Goal: Task Accomplishment & Management: Complete application form

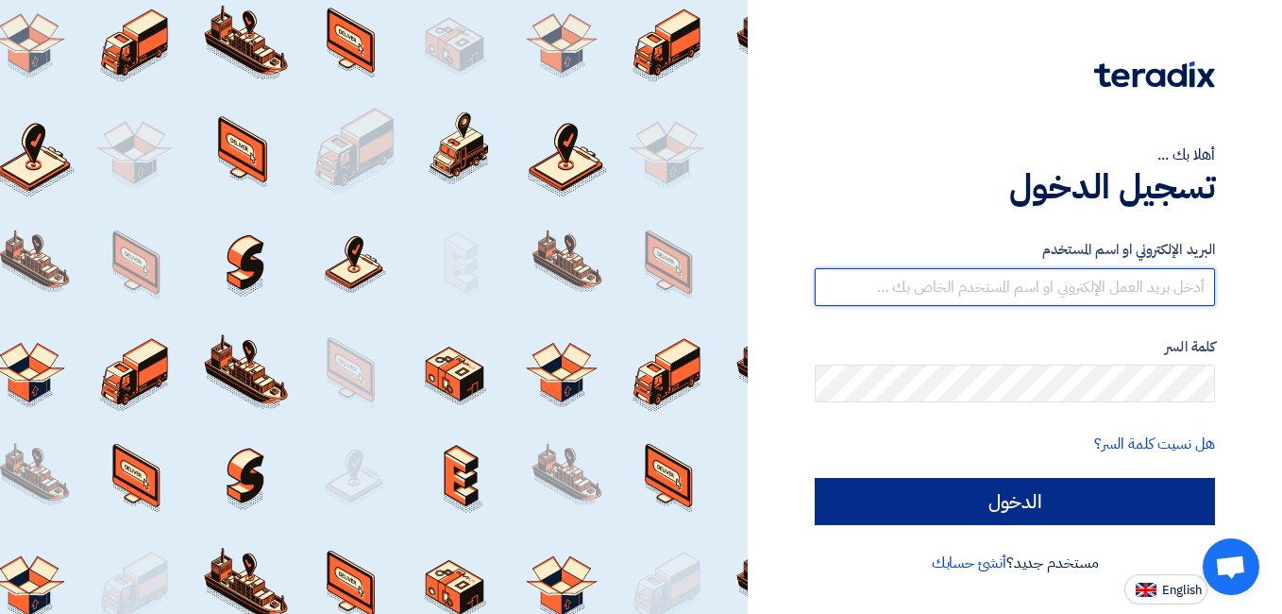
type input "[DOMAIN_NAME][EMAIL_ADDRESS][DOMAIN_NAME]"
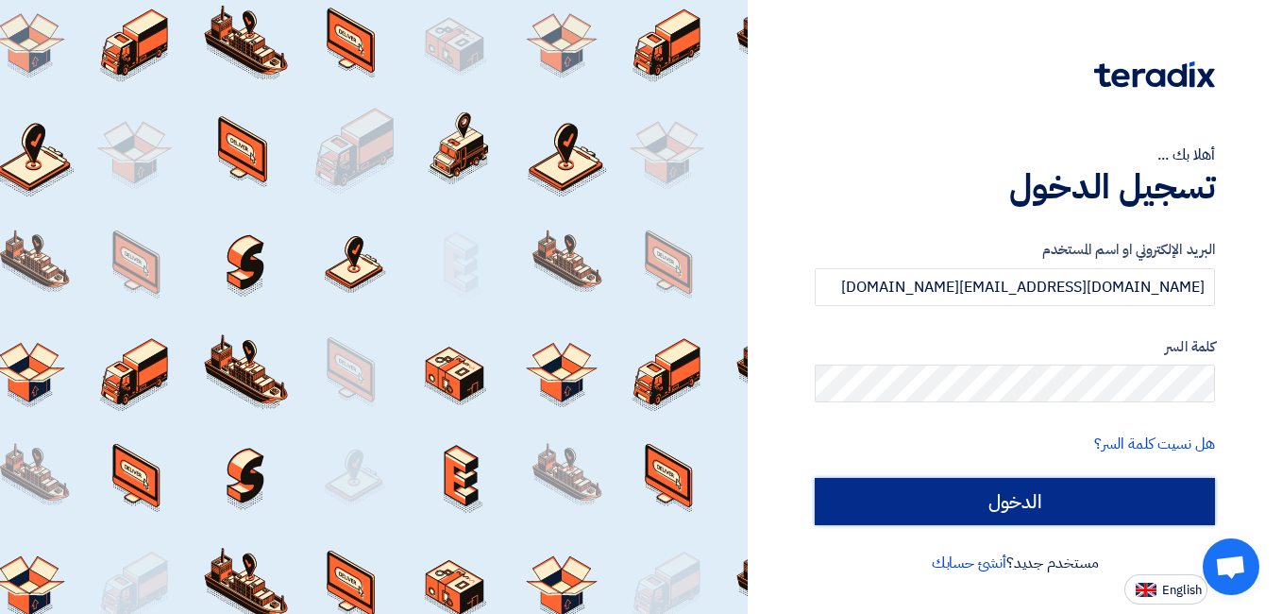
click at [965, 514] on input "الدخول" at bounding box center [1015, 501] width 400 height 47
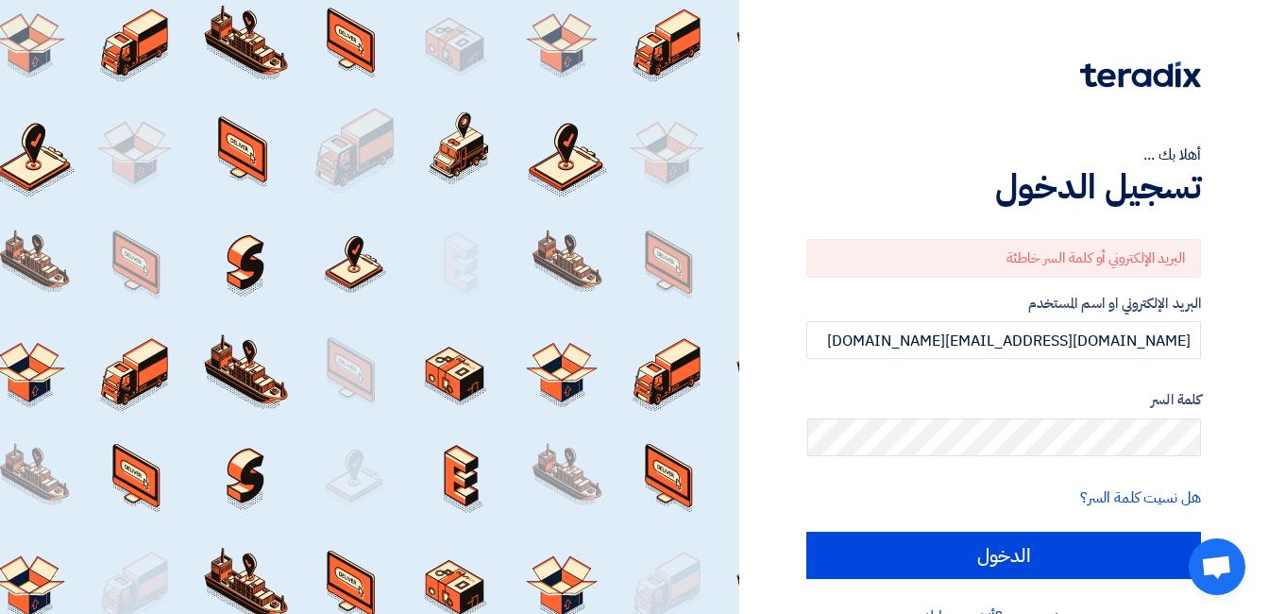
click at [826, 93] on div at bounding box center [1003, 86] width 395 height 53
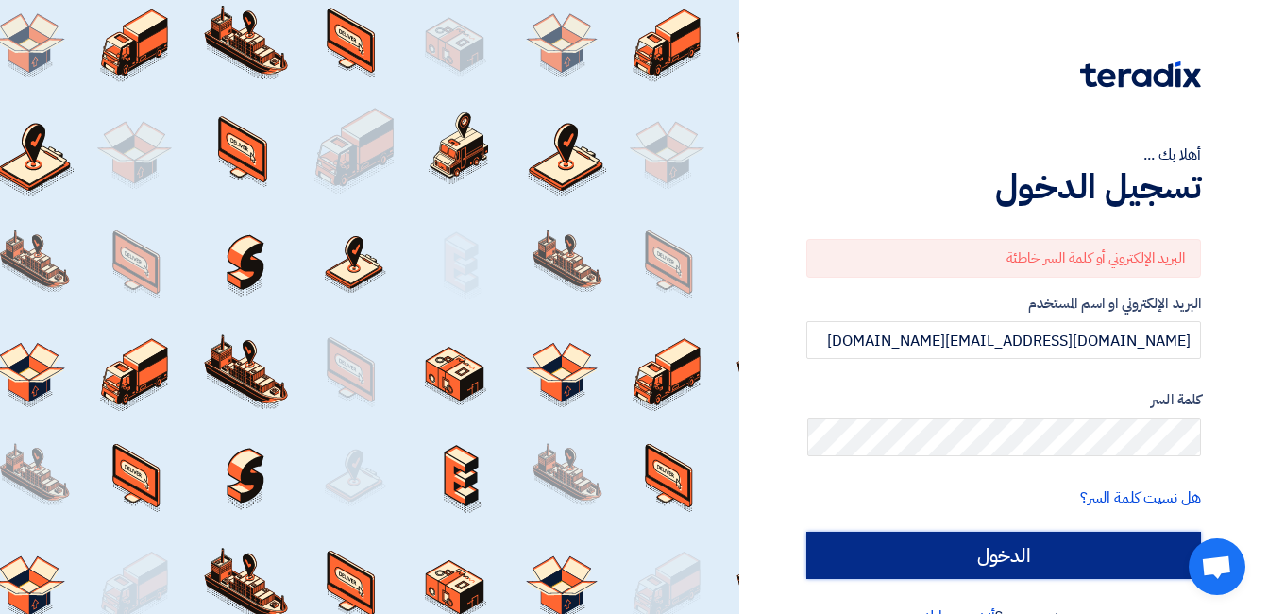
click at [947, 551] on input "الدخول" at bounding box center [1003, 555] width 395 height 47
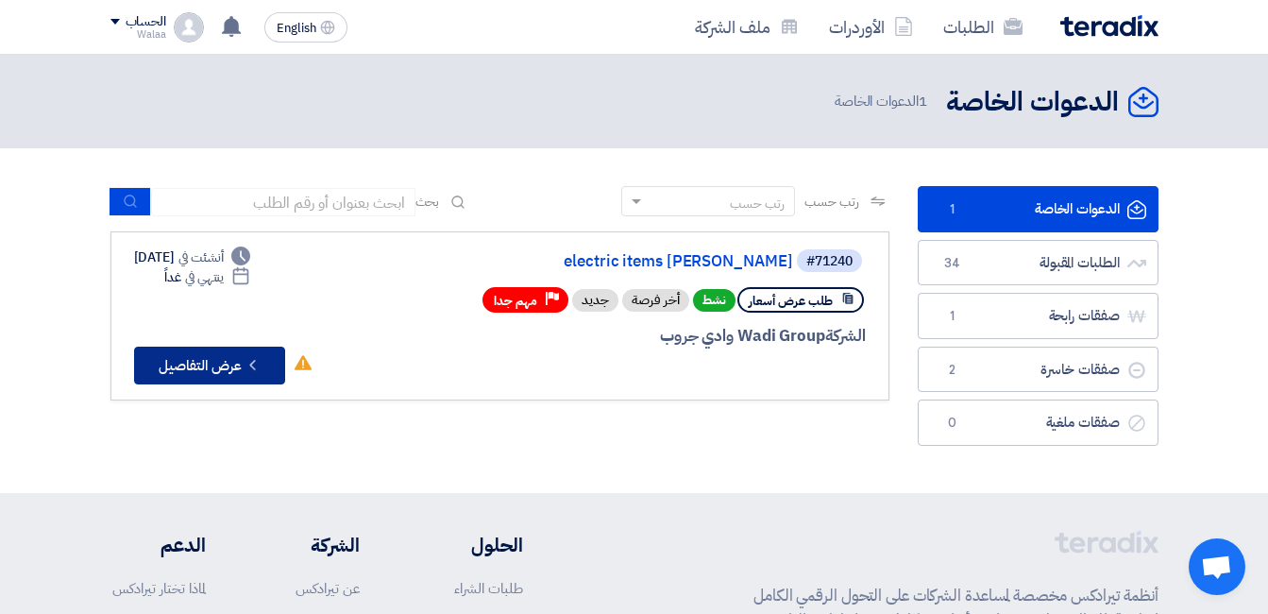
click at [232, 374] on button "Check details عرض التفاصيل" at bounding box center [209, 366] width 151 height 38
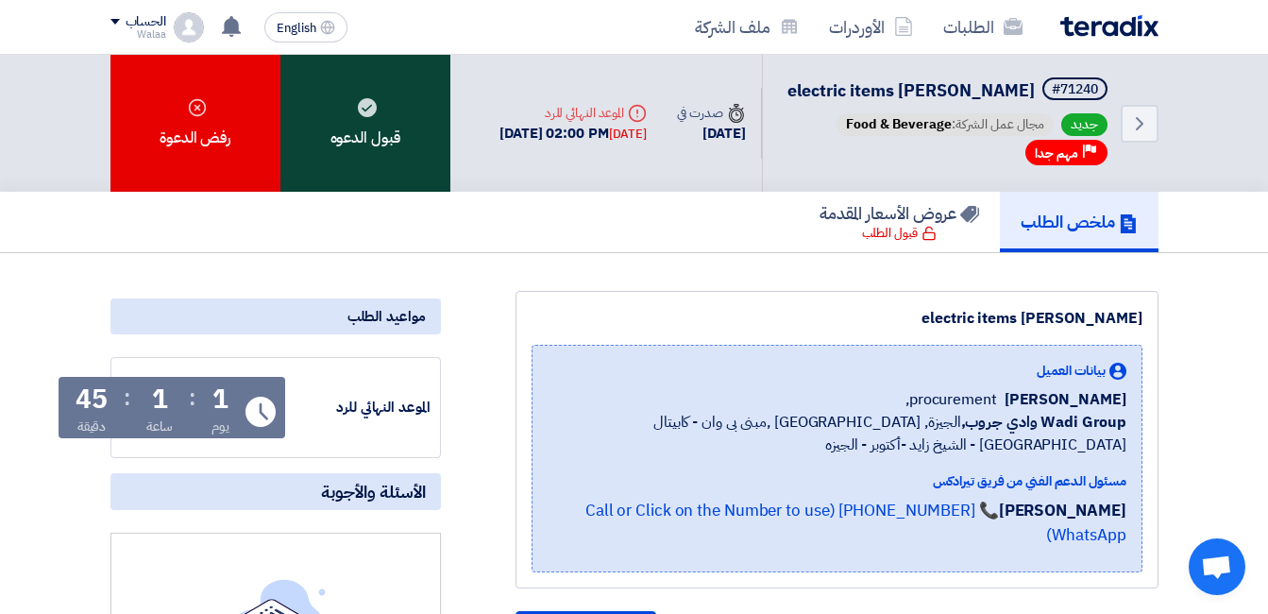
click at [335, 175] on div "قبول الدعوه" at bounding box center [365, 123] width 170 height 137
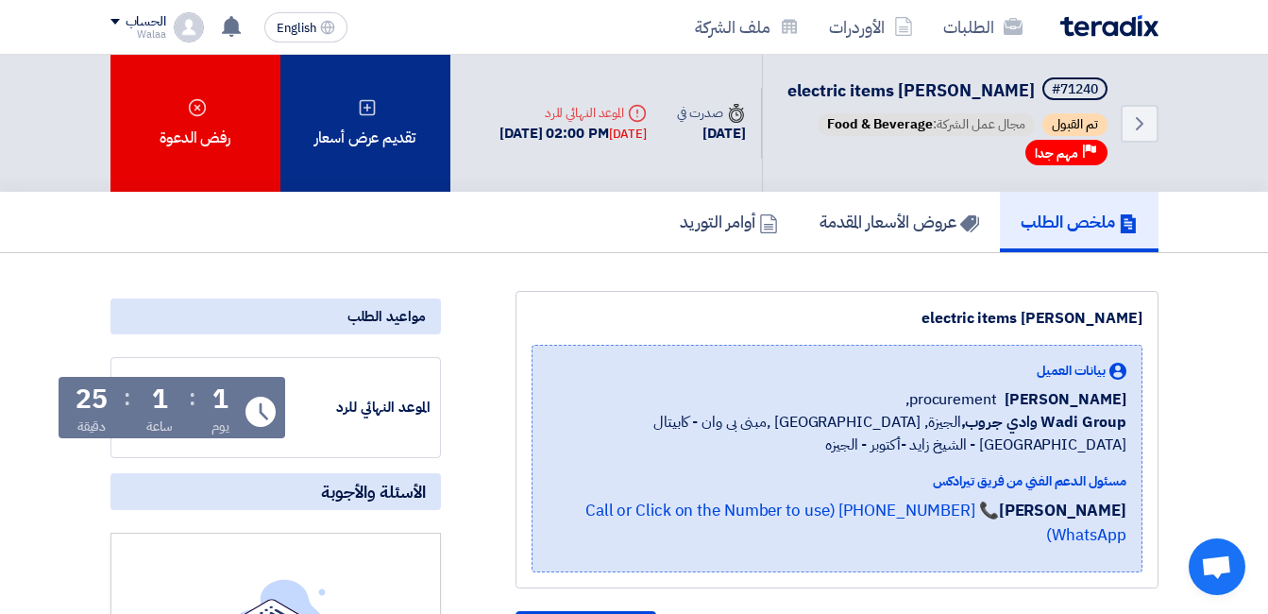
click at [352, 114] on div "تقديم عرض أسعار" at bounding box center [365, 123] width 170 height 137
click at [362, 167] on div "تقديم عرض أسعار" at bounding box center [365, 123] width 170 height 137
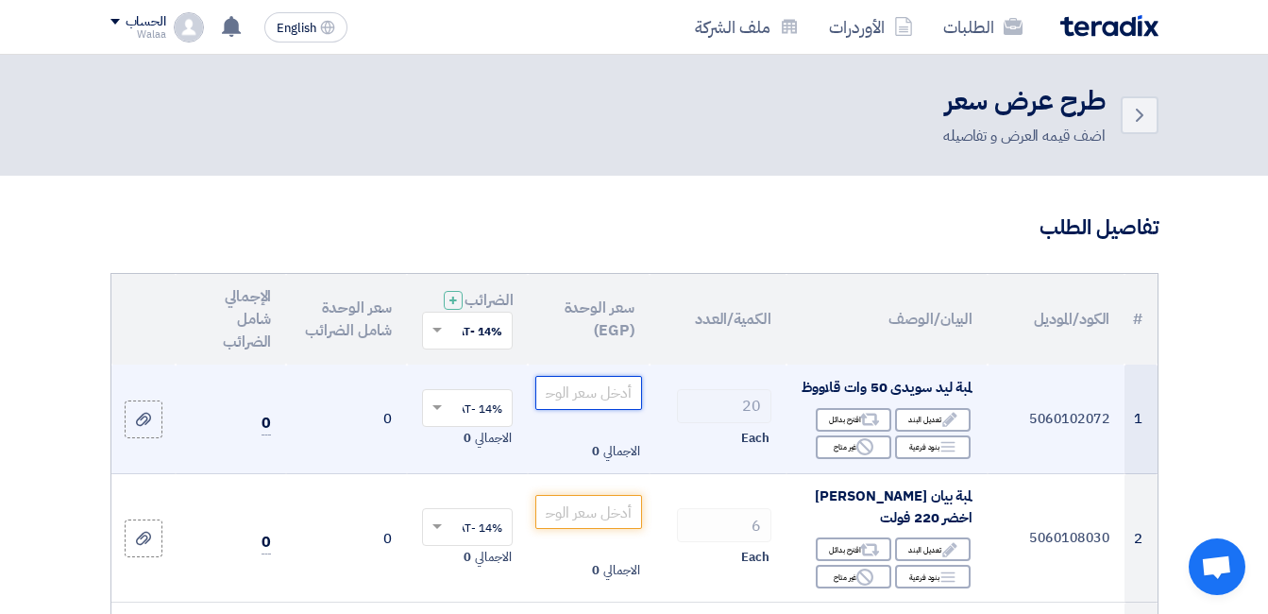
click at [593, 410] on input "number" at bounding box center [588, 393] width 106 height 34
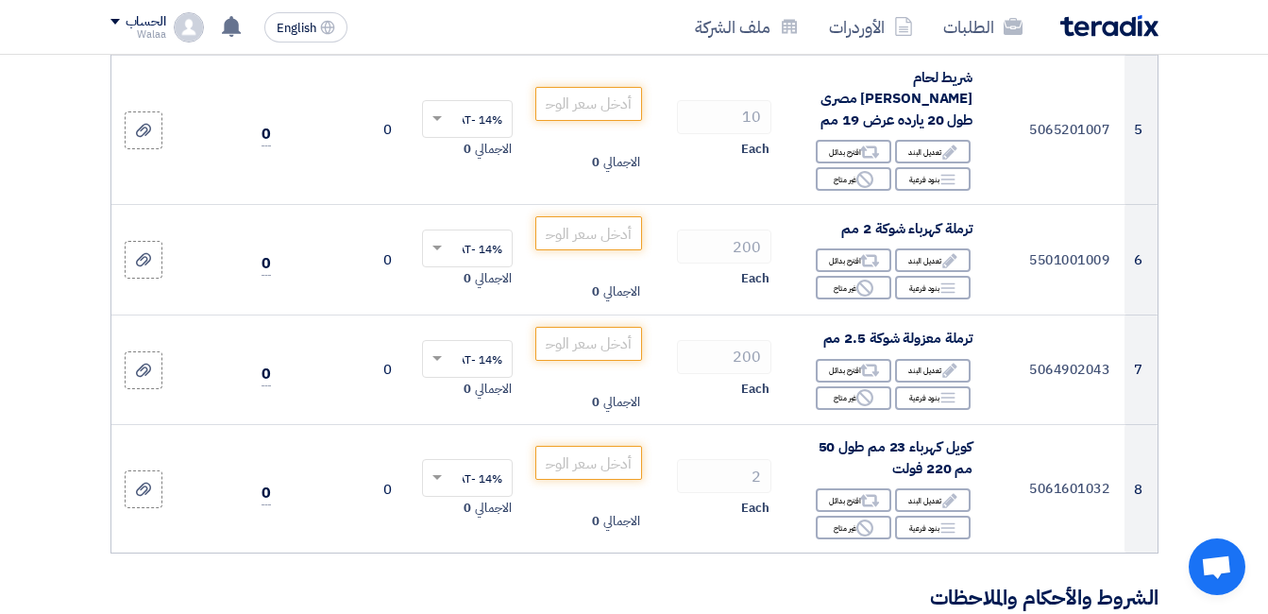
scroll to position [916, 0]
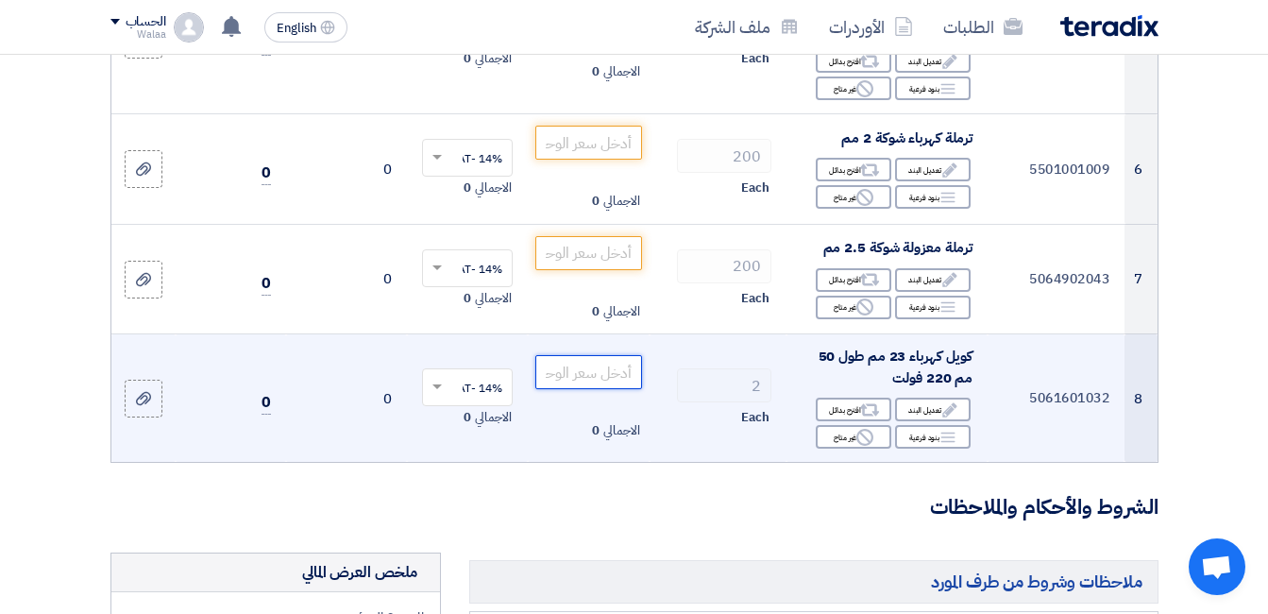
click at [617, 379] on input "number" at bounding box center [588, 372] width 106 height 34
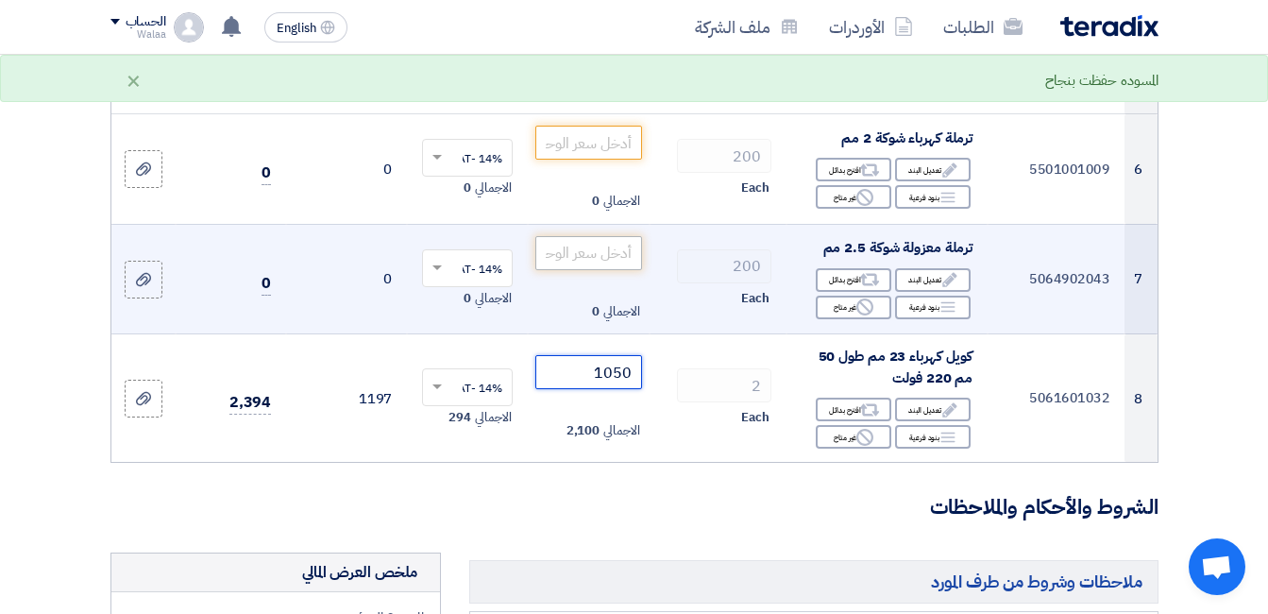
type input "1050"
click at [614, 262] on input "number" at bounding box center [588, 253] width 106 height 34
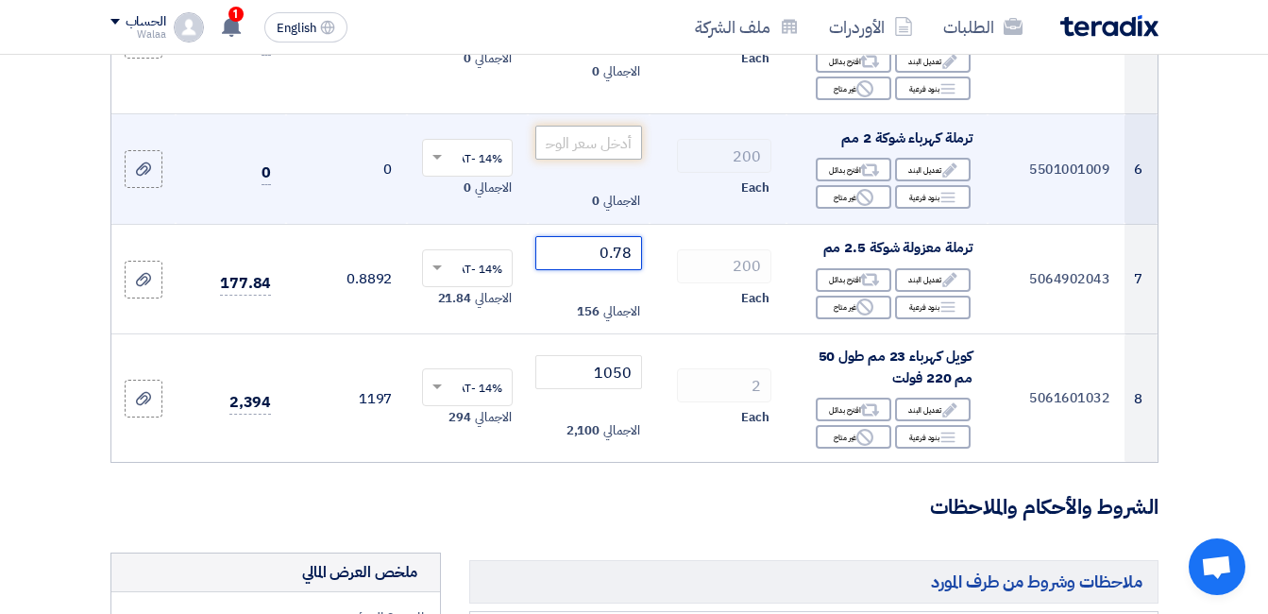
type input "0.78"
click at [612, 160] on input "number" at bounding box center [588, 143] width 106 height 34
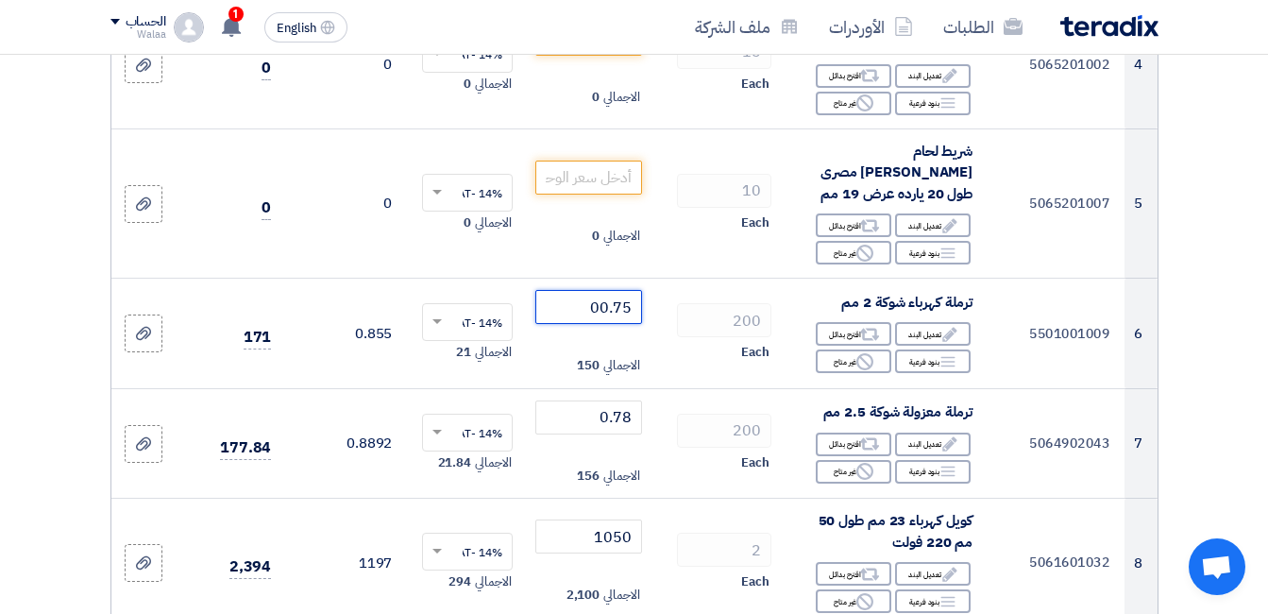
scroll to position [730, 0]
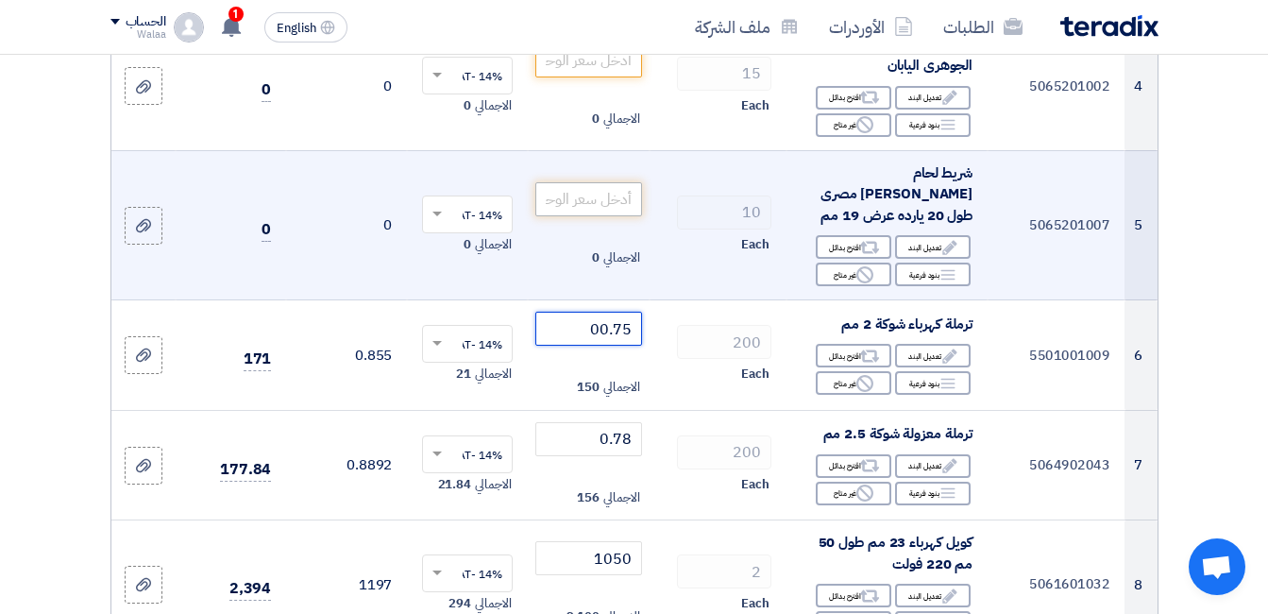
type input "00.75"
click at [606, 216] on input "number" at bounding box center [588, 199] width 106 height 34
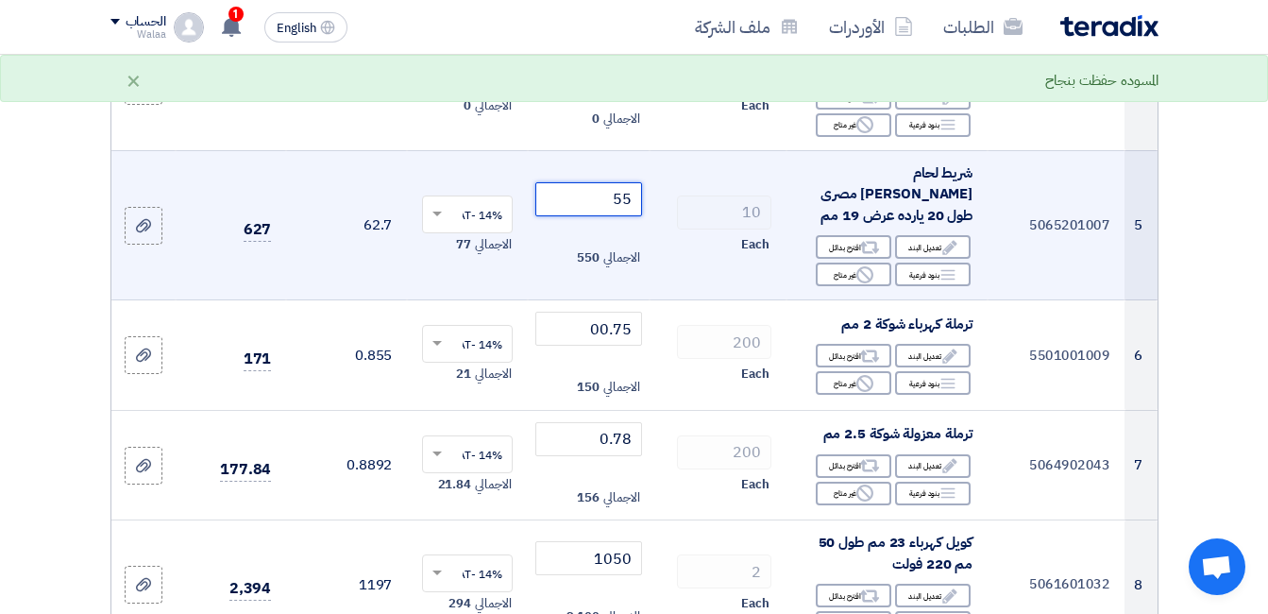
type input "5"
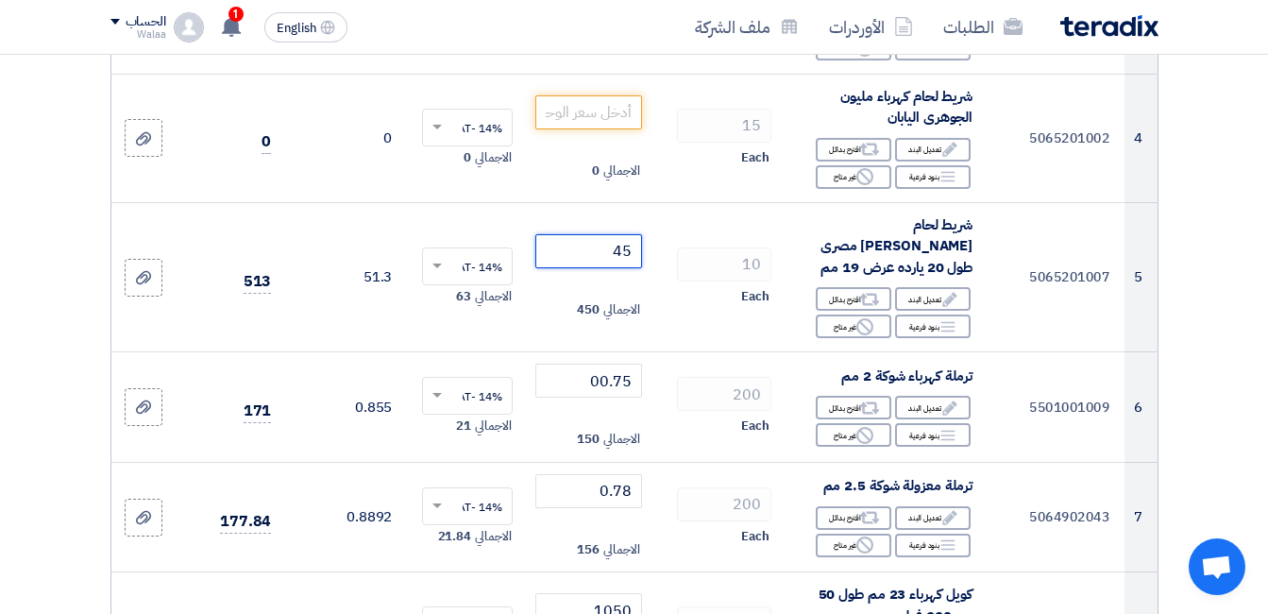
scroll to position [648, 0]
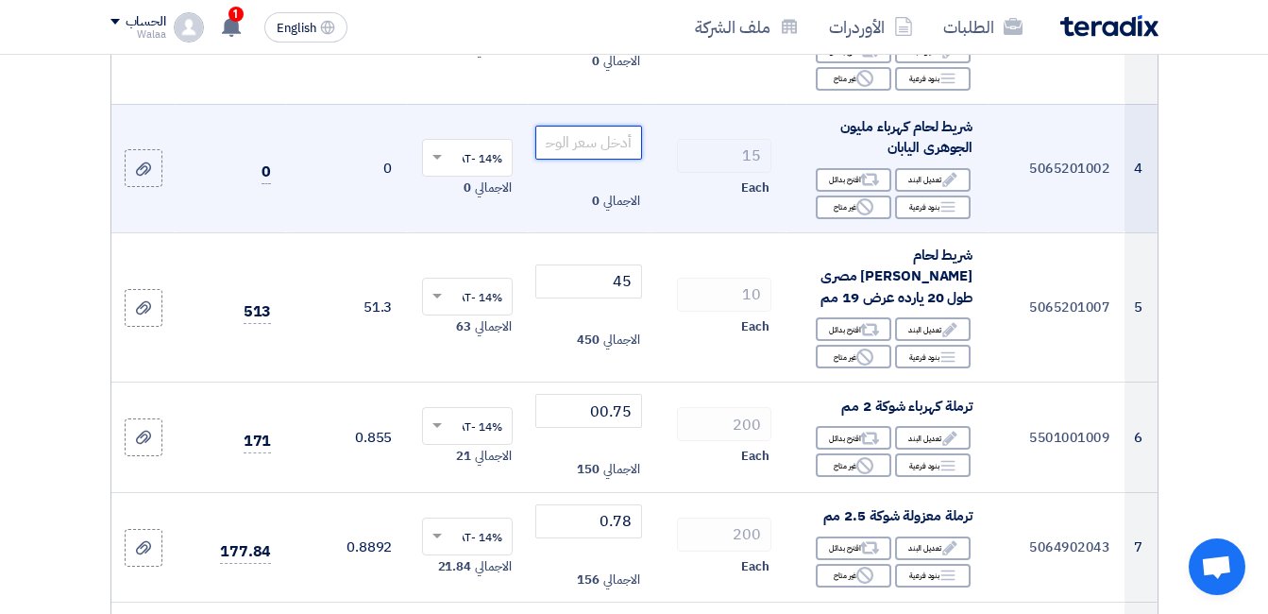
click at [607, 160] on input "number" at bounding box center [588, 143] width 106 height 34
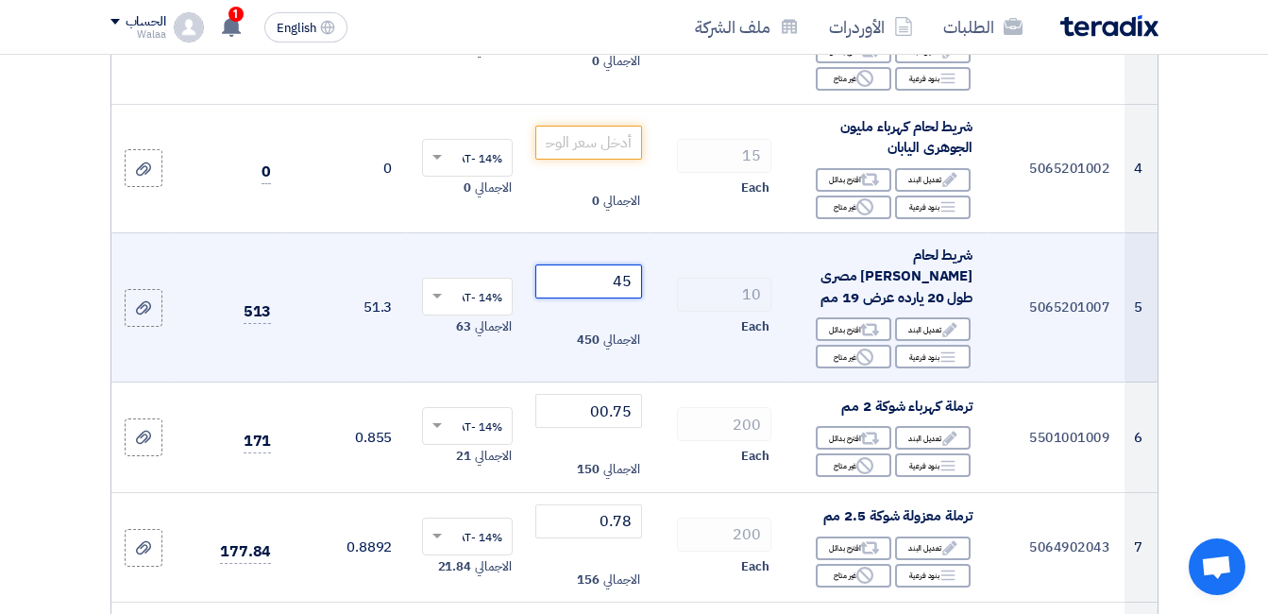
click at [610, 298] on input "45" at bounding box center [588, 281] width 106 height 34
type input "4"
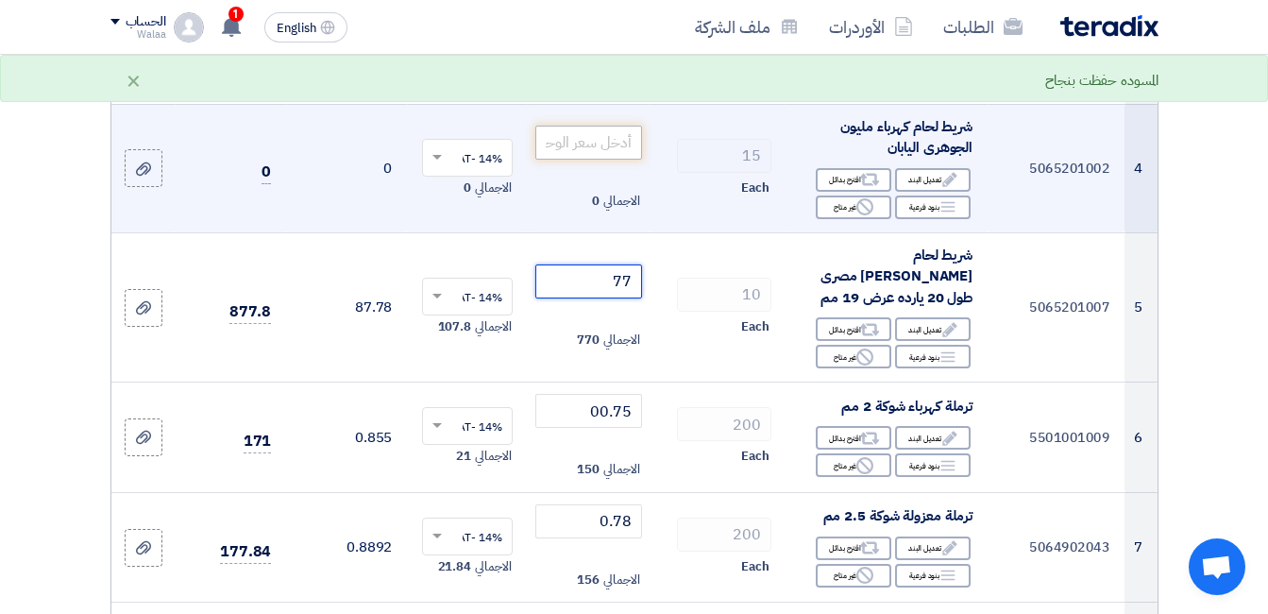
type input "77"
click at [596, 160] on input "number" at bounding box center [588, 143] width 106 height 34
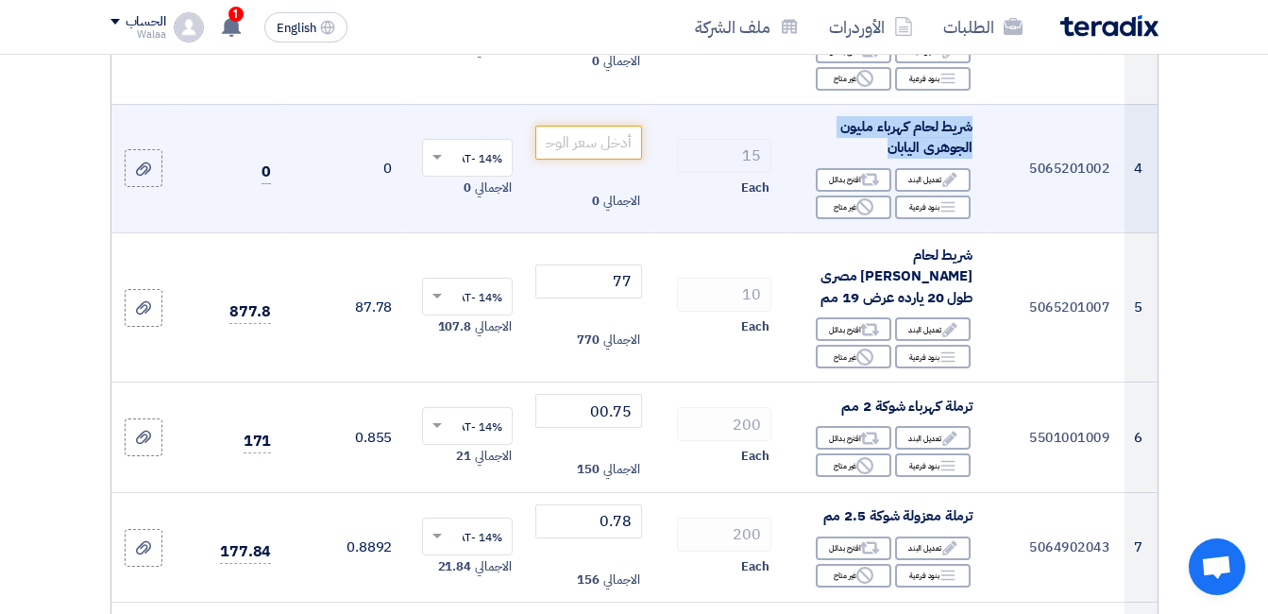
drag, startPoint x: 973, startPoint y: 159, endPoint x: 887, endPoint y: 184, distance: 89.6
click at [887, 159] on span "شريط لحام كهرباء مليون الجوهرى اليابان" at bounding box center [906, 137] width 132 height 42
copy span "شريط لحام كهرباء مليون الجوهرى اليابان"
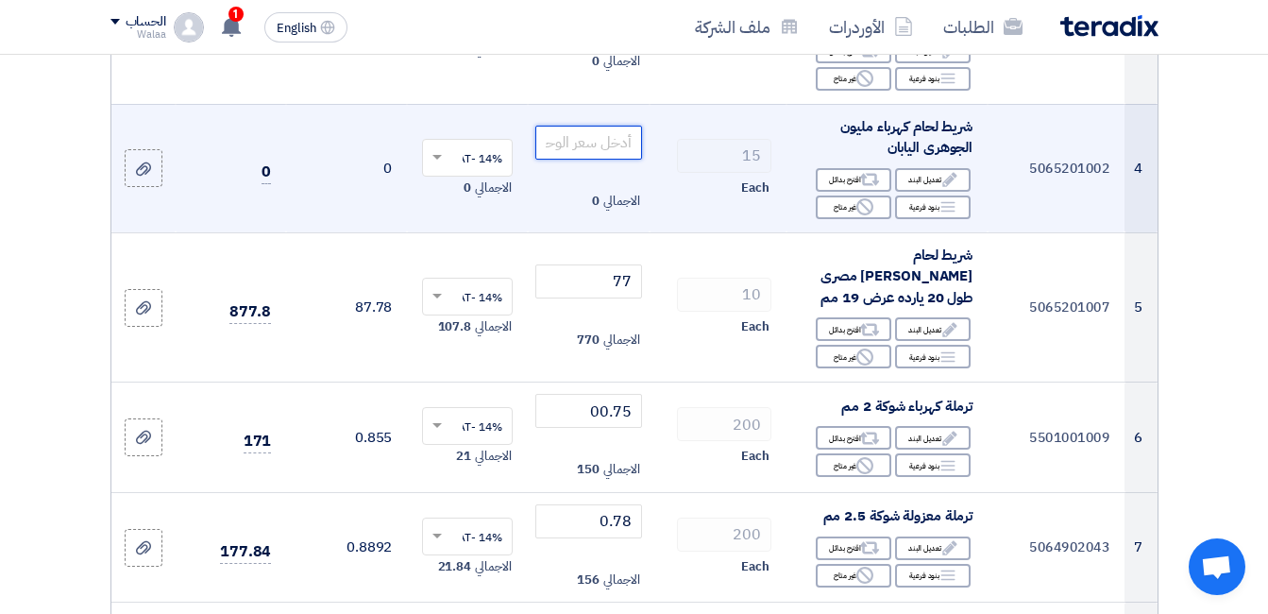
click at [592, 160] on input "number" at bounding box center [588, 143] width 106 height 34
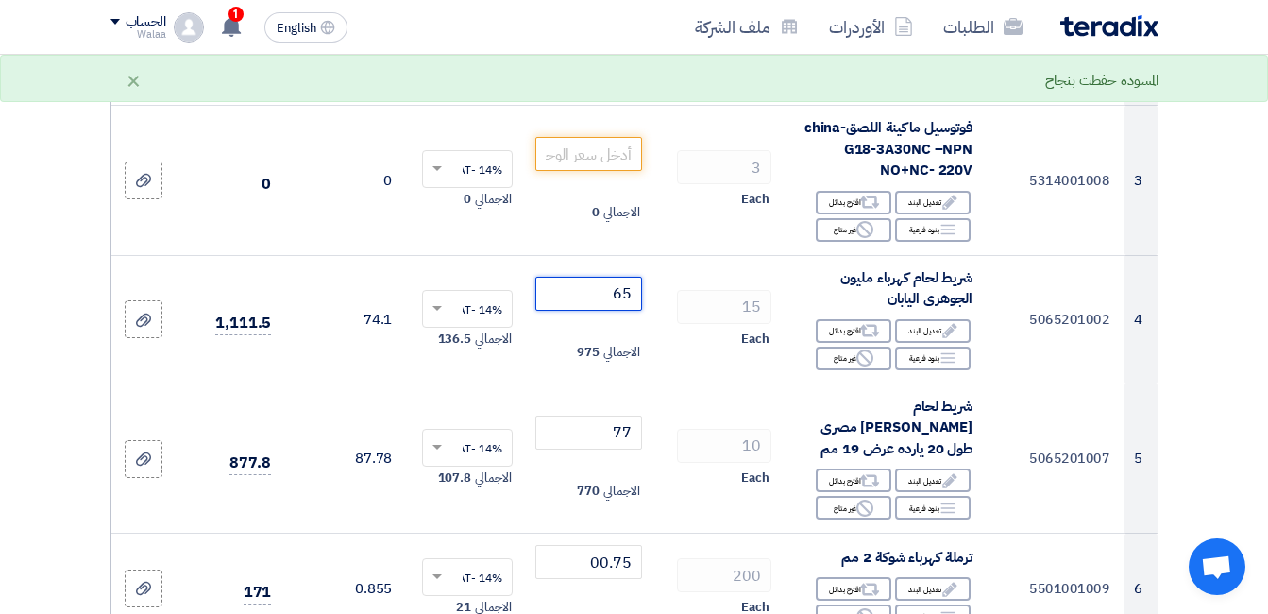
scroll to position [359, 0]
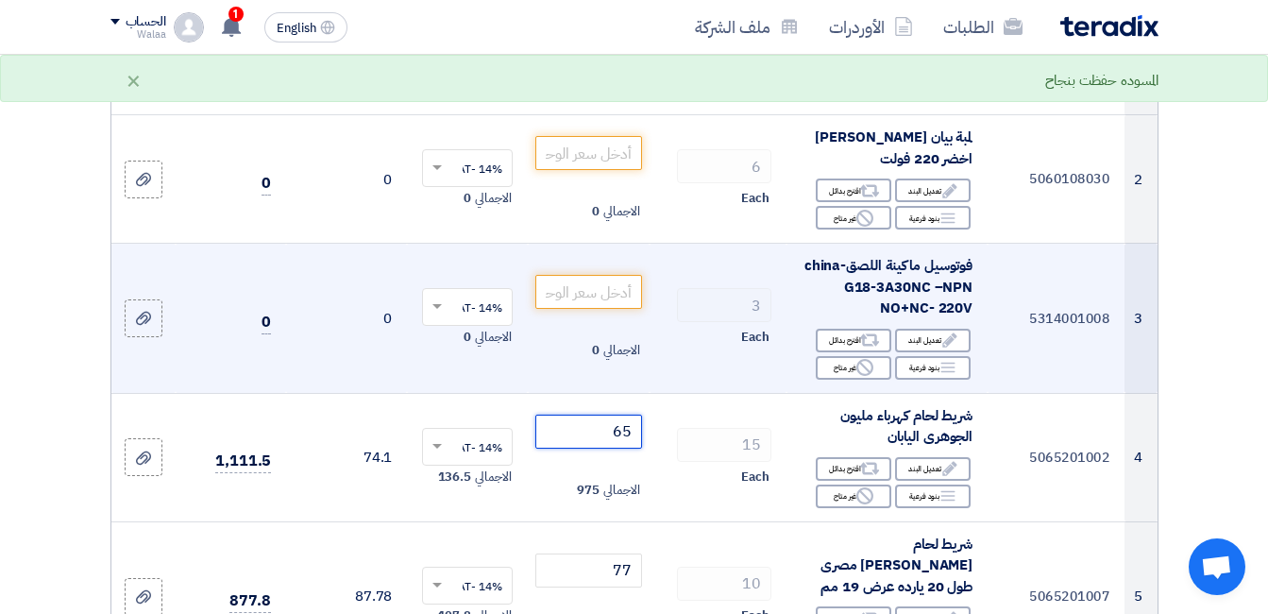
type input "65"
drag, startPoint x: 848, startPoint y: 321, endPoint x: 971, endPoint y: 320, distance: 122.8
click at [971, 318] on span "فوتوسيل ماكينة اللصقchina- G18-3A30NC –NPN NO+NC- 220V" at bounding box center [889, 286] width 168 height 63
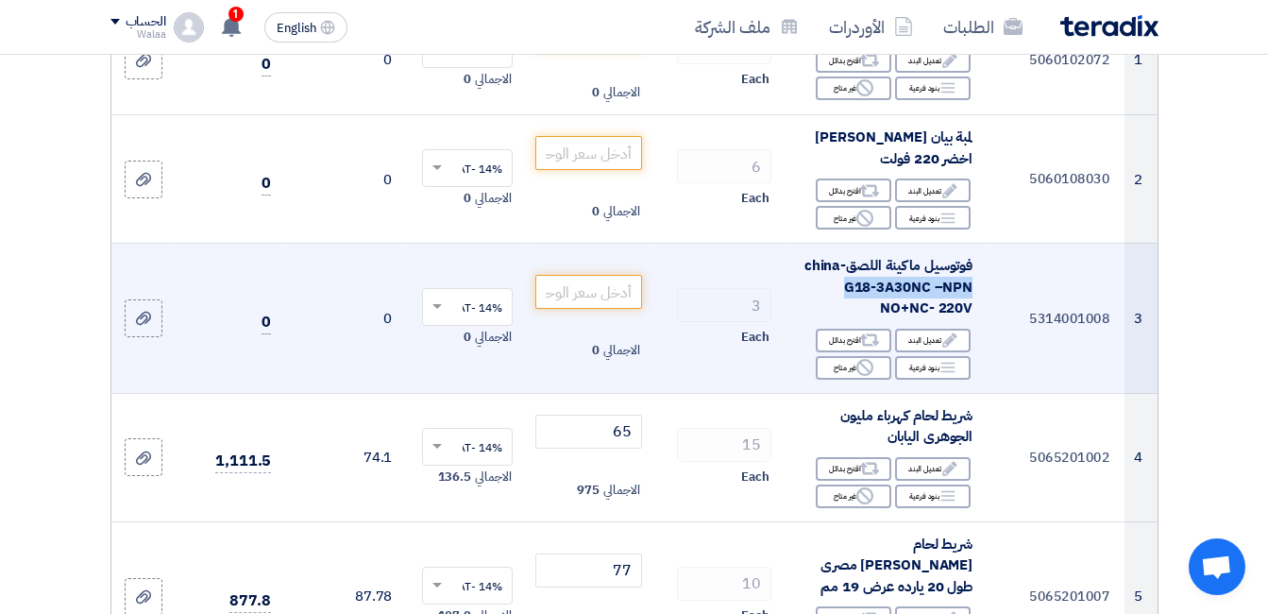
copy span "G18-3A30NC –NPN"
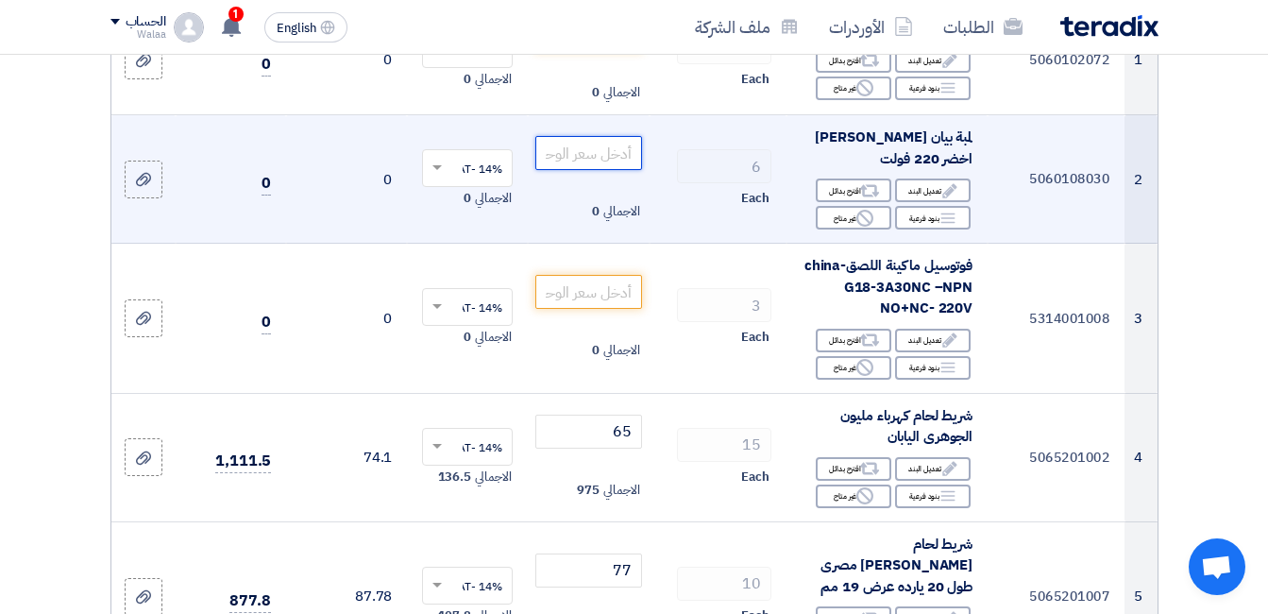
click at [611, 170] on input "number" at bounding box center [588, 153] width 106 height 34
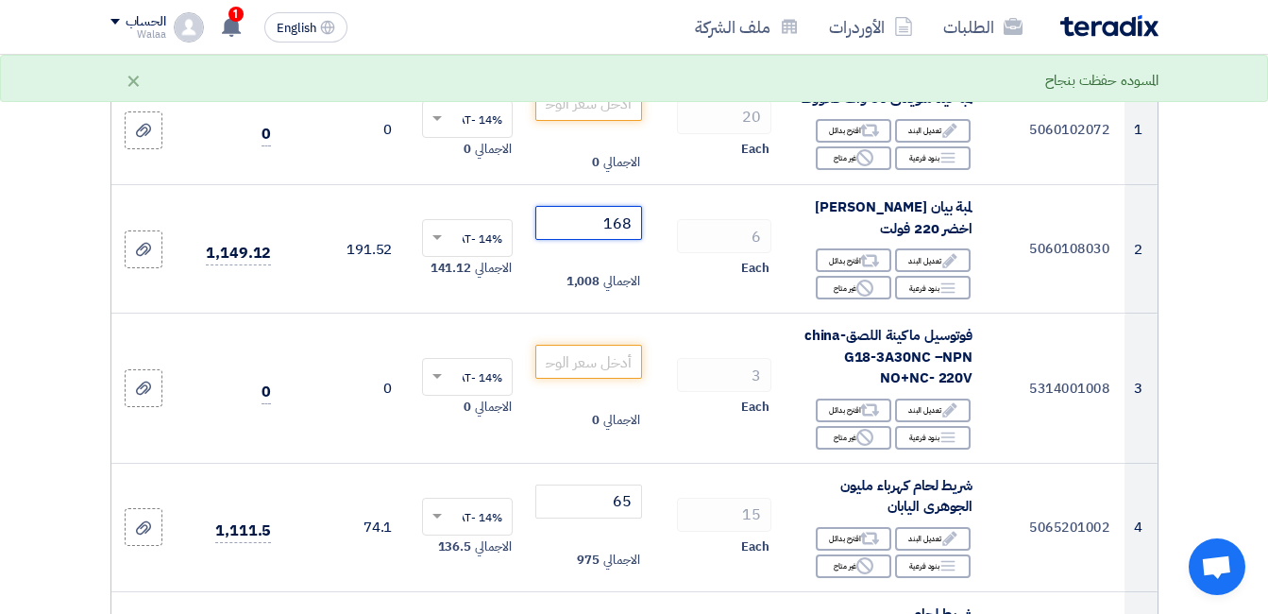
scroll to position [268, 0]
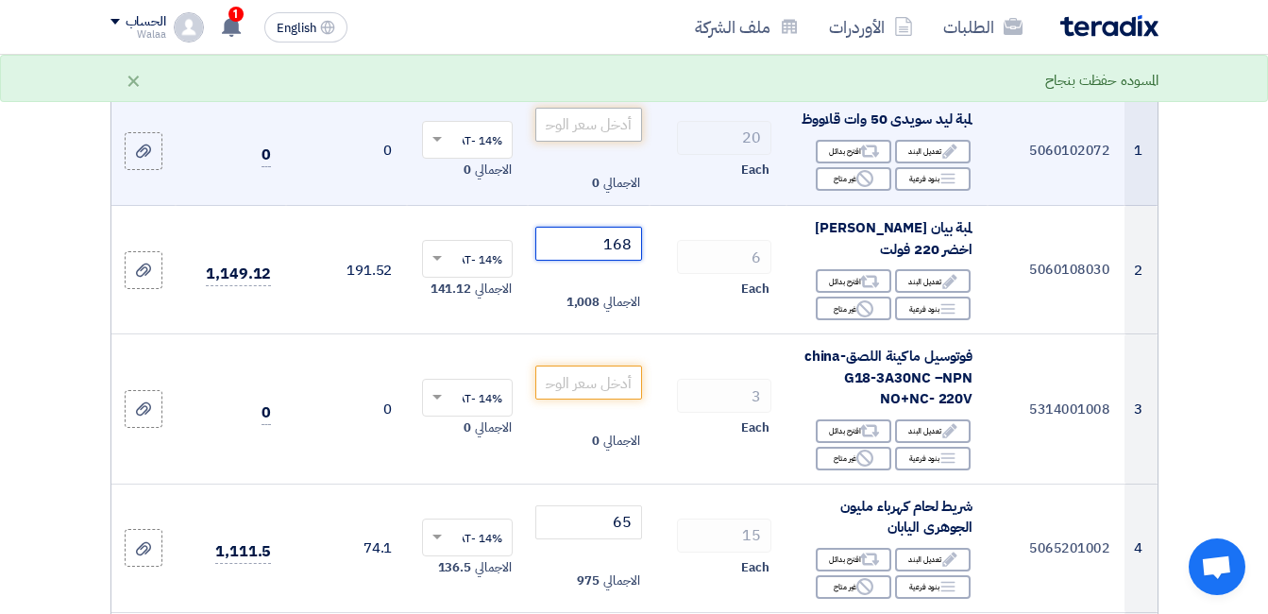
type input "168"
click at [605, 142] on input "number" at bounding box center [588, 125] width 106 height 34
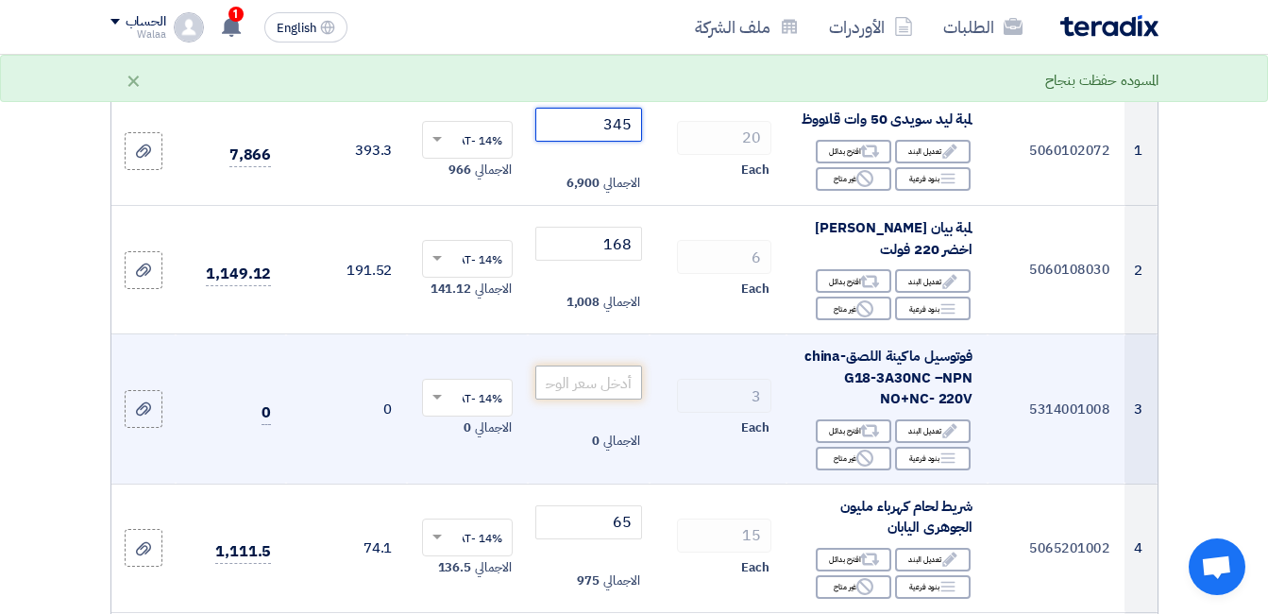
type input "345"
click at [604, 399] on input "number" at bounding box center [588, 382] width 106 height 34
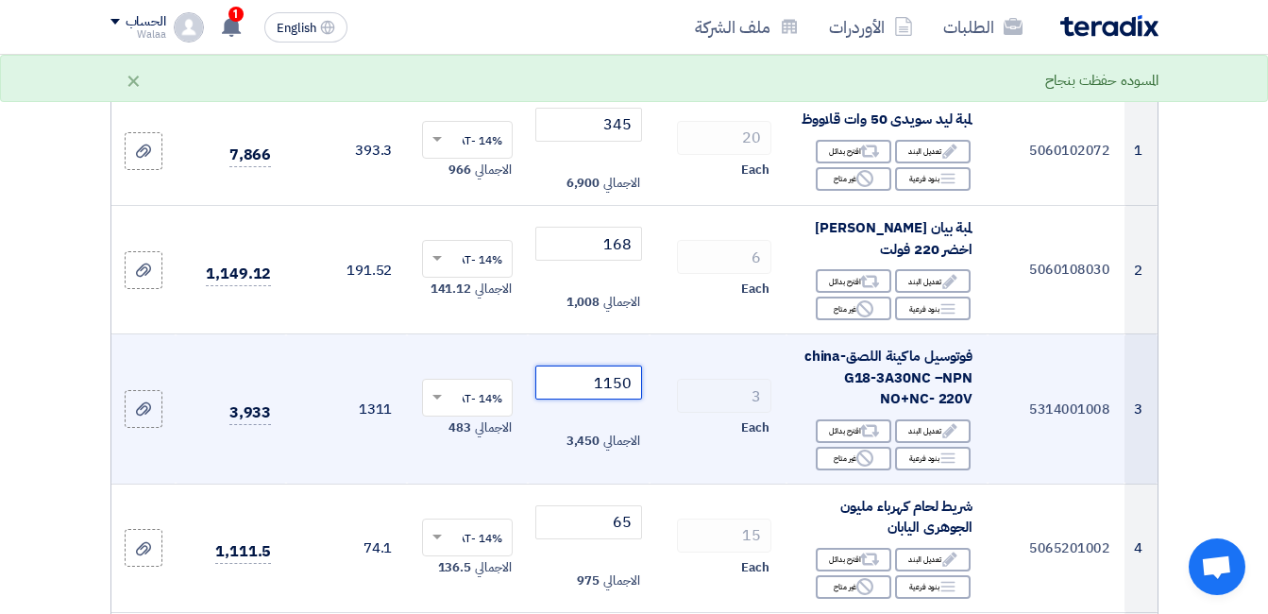
click at [612, 399] on input "1150" at bounding box center [588, 382] width 106 height 34
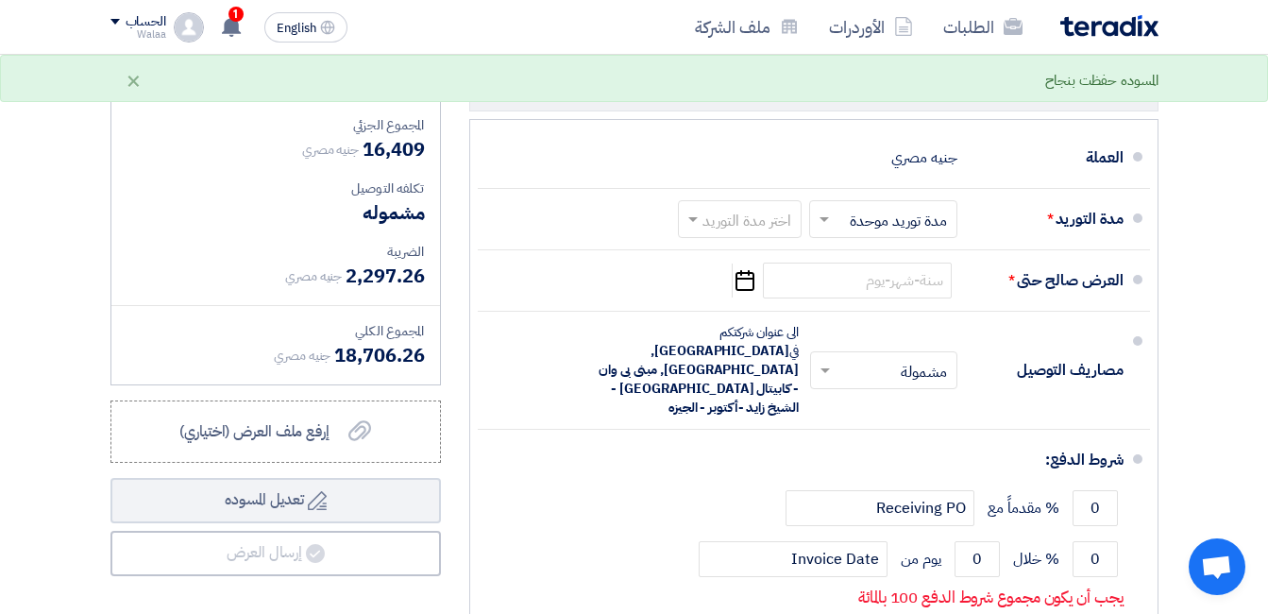
scroll to position [1391, 0]
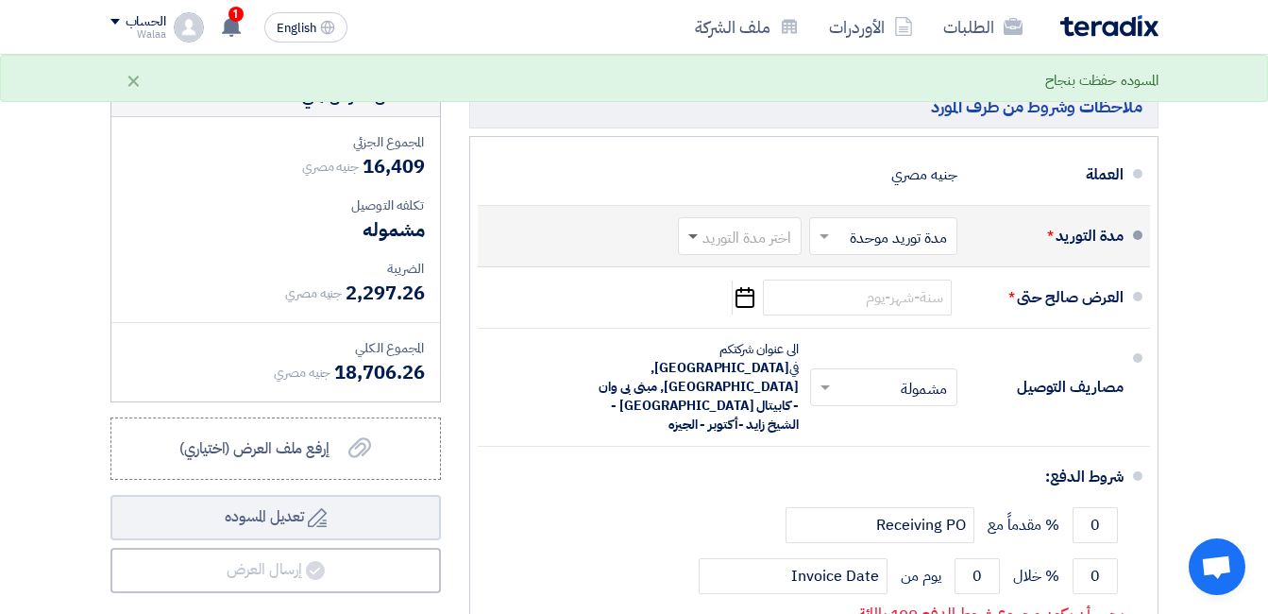
type input "1450"
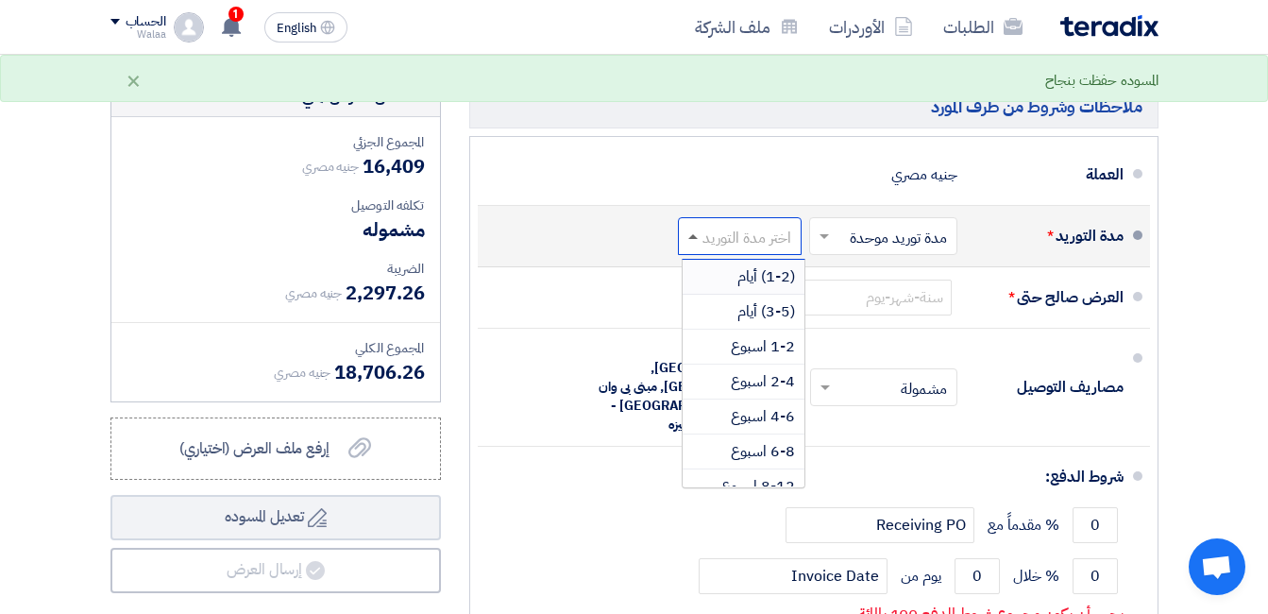
click at [697, 239] on span at bounding box center [692, 236] width 9 height 5
click at [738, 288] on span "(1-2) أيام" at bounding box center [767, 276] width 58 height 23
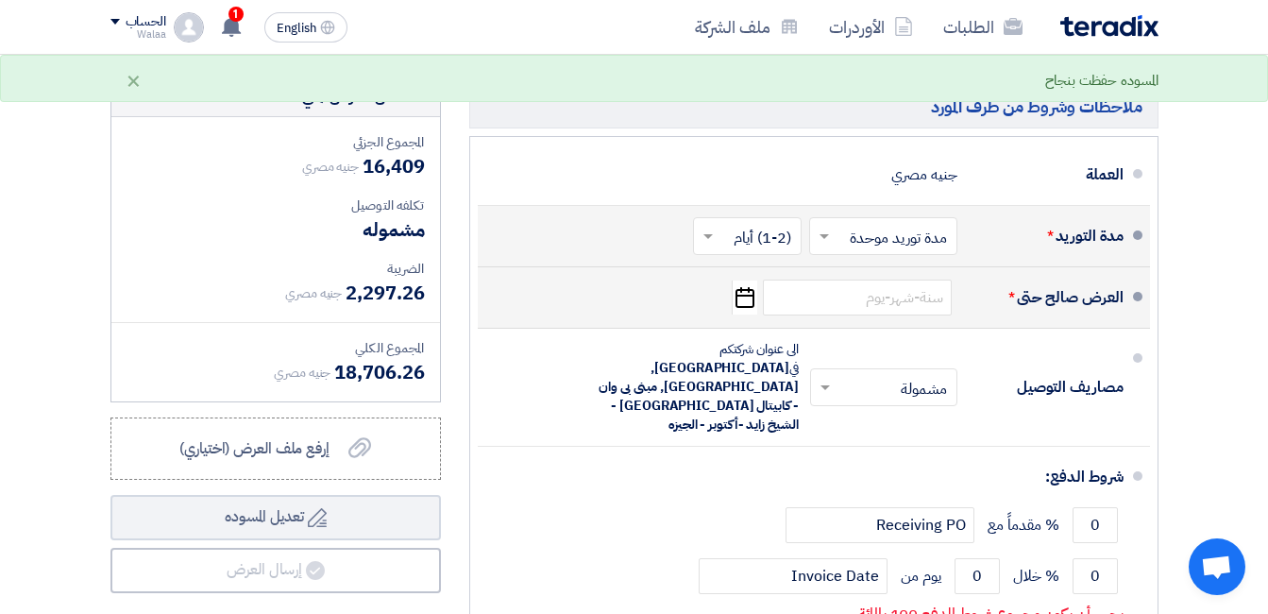
click at [748, 314] on icon "Pick a date" at bounding box center [744, 297] width 25 height 34
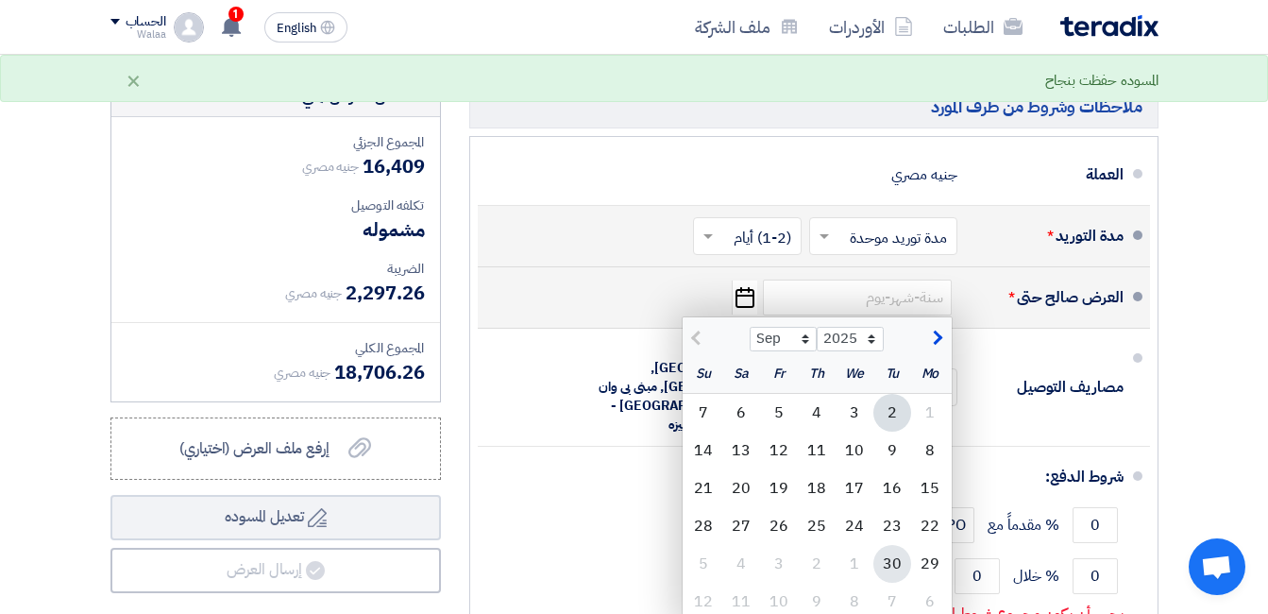
click at [880, 570] on div "30" at bounding box center [893, 564] width 38 height 38
type input "9/30/2025"
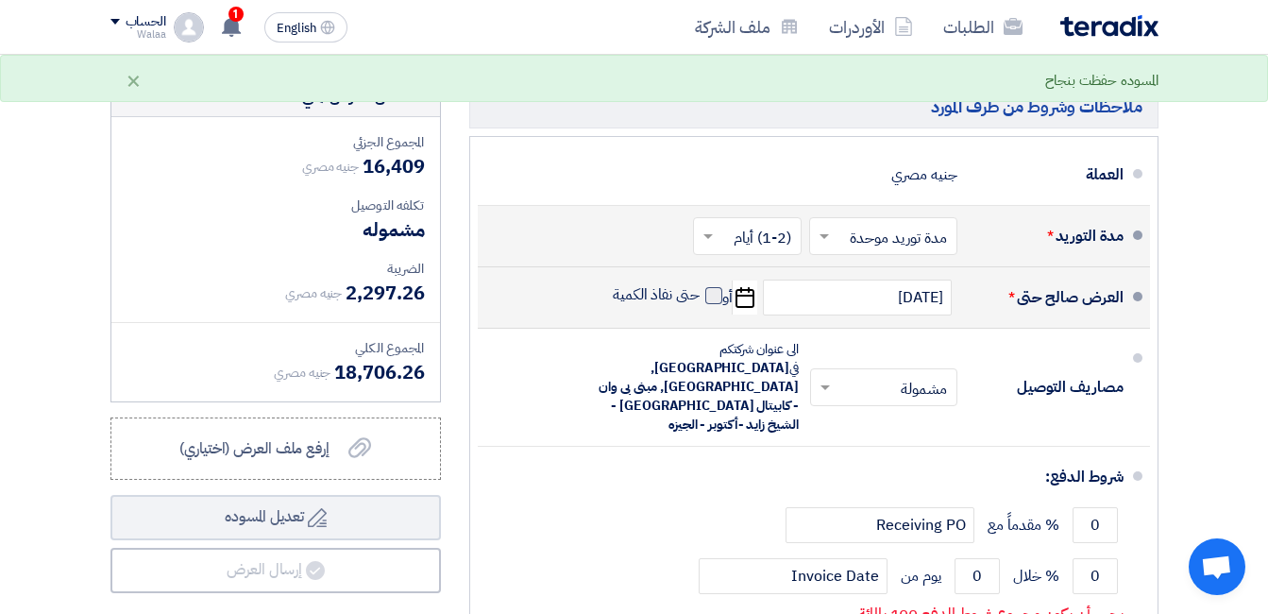
click at [718, 298] on label "حتى نفاذ الكمية" at bounding box center [668, 294] width 110 height 19
click at [700, 298] on input "حتى نفاذ الكمية" at bounding box center [654, 303] width 91 height 36
checkbox input "true"
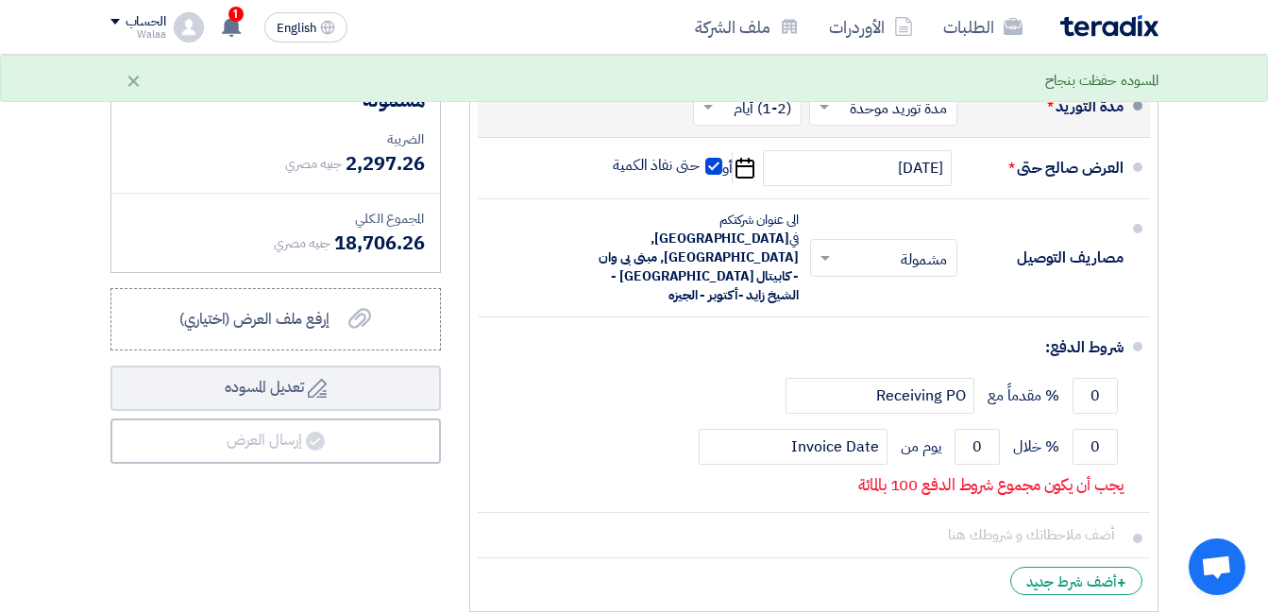
scroll to position [1581, 0]
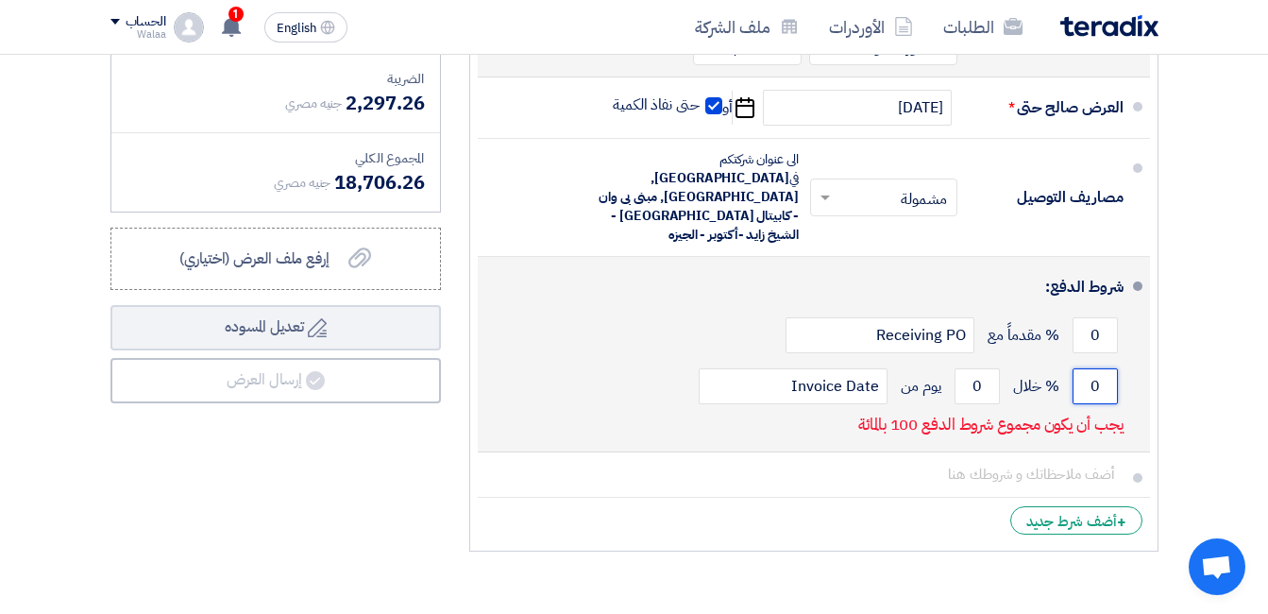
click at [1103, 368] on input "0" at bounding box center [1095, 386] width 45 height 36
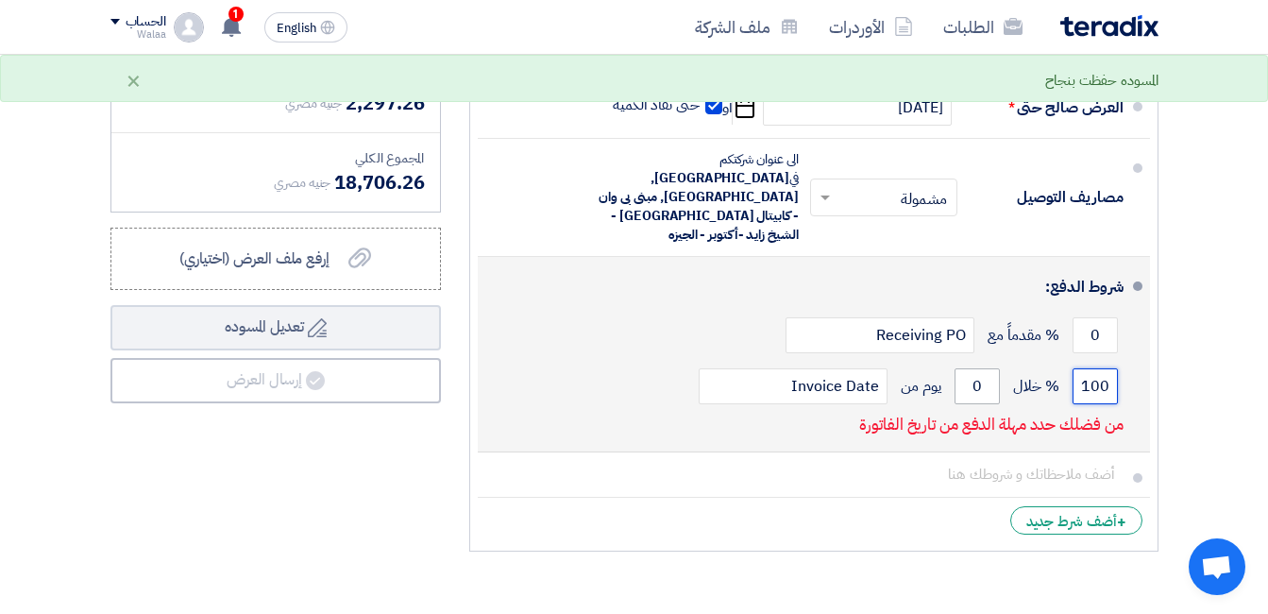
type input "100"
click at [994, 368] on input "0" at bounding box center [977, 386] width 45 height 36
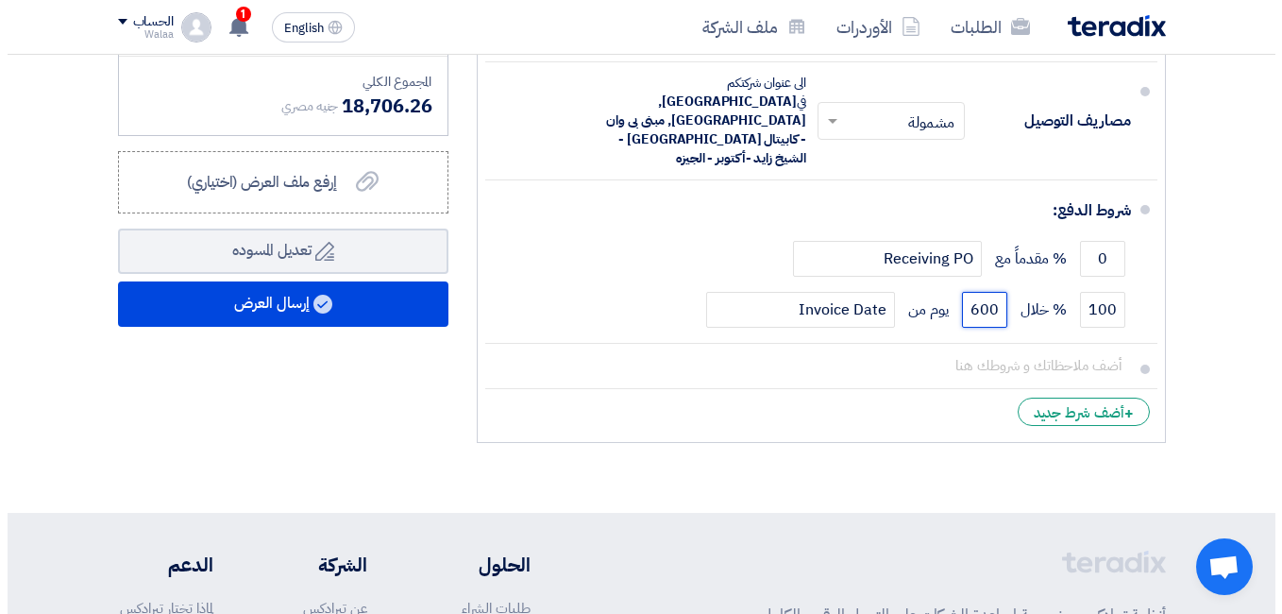
scroll to position [1662, 0]
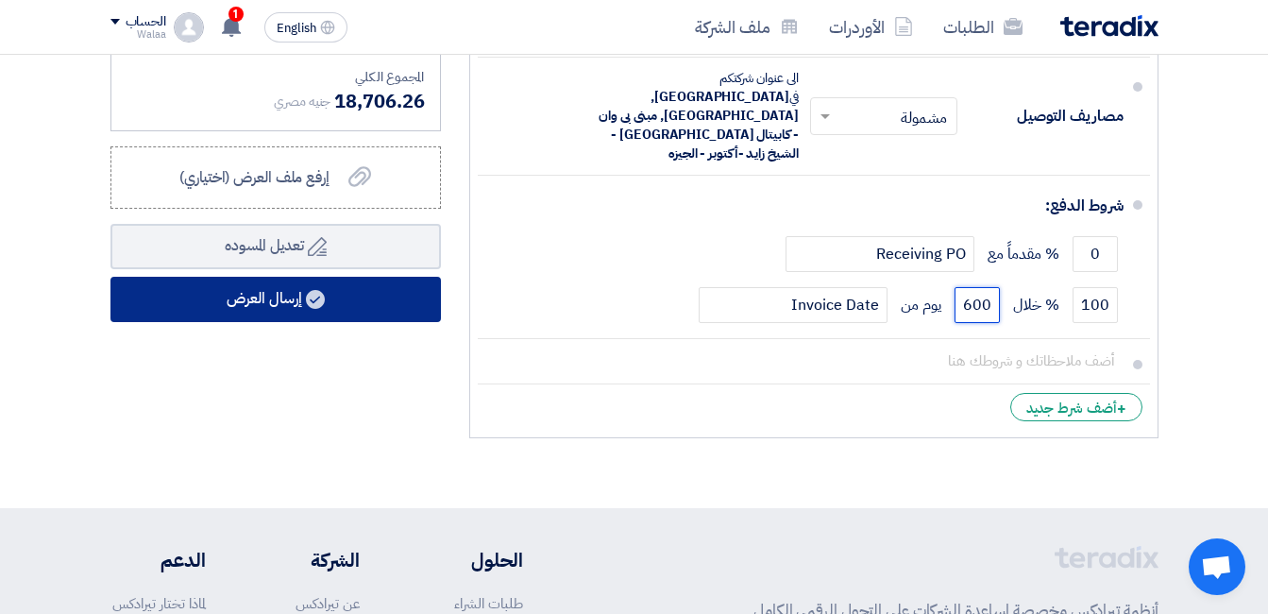
type input "600"
click at [376, 322] on button "إرسال العرض" at bounding box center [275, 299] width 331 height 45
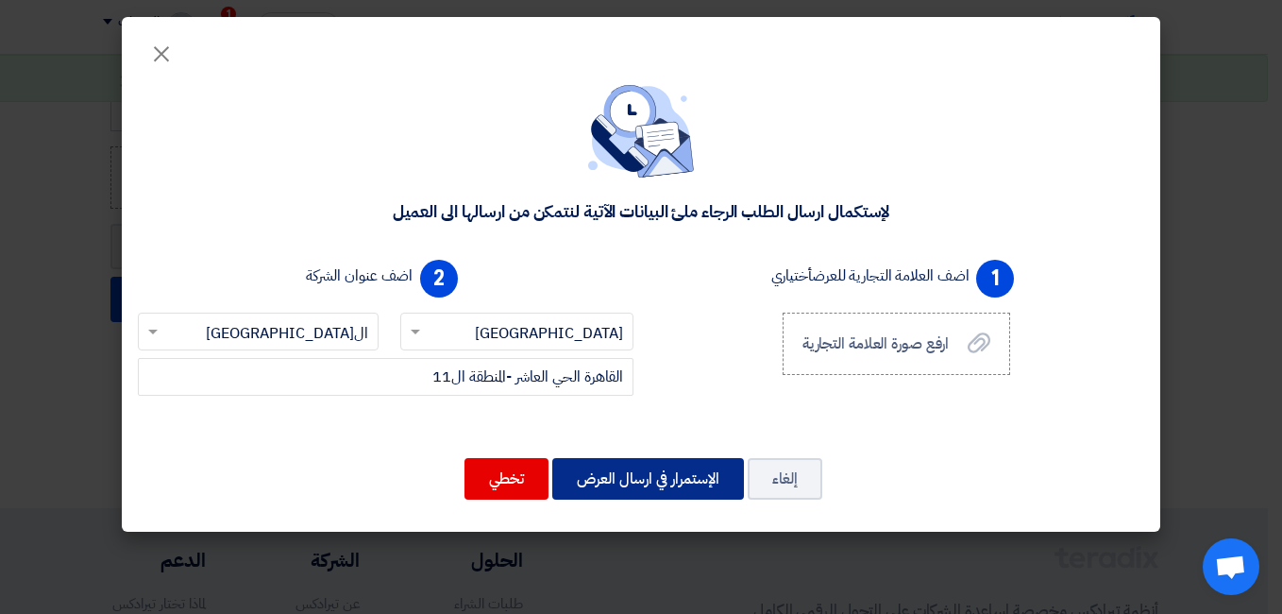
click at [662, 491] on button "الإستمرار في ارسال العرض" at bounding box center [648, 479] width 192 height 42
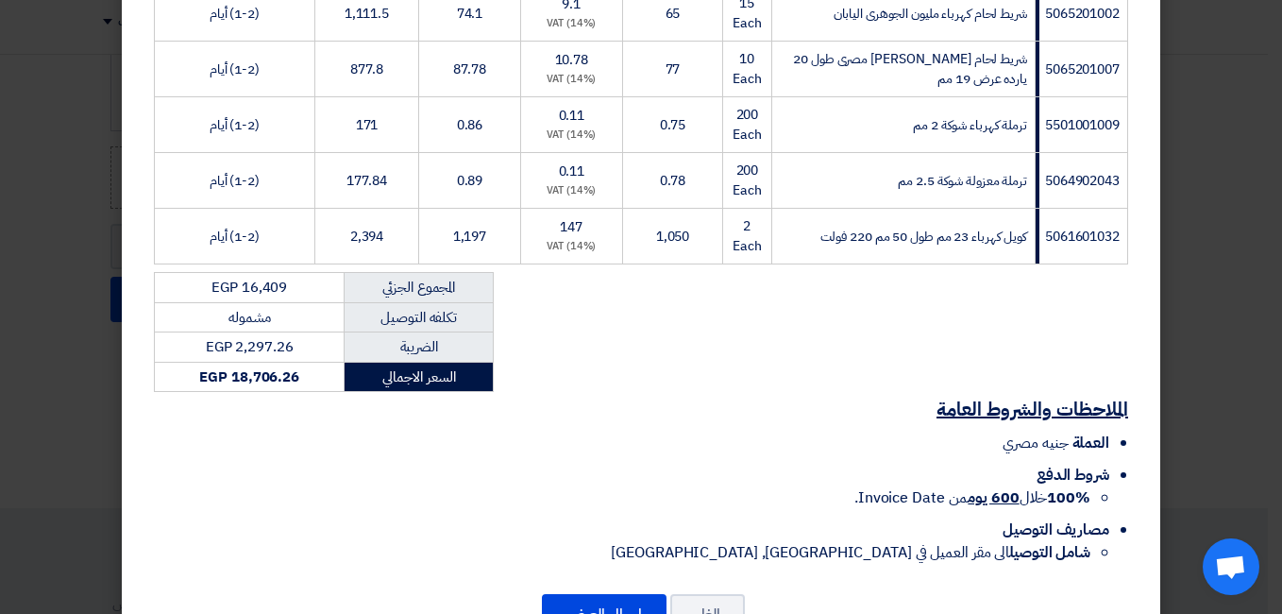
scroll to position [611, 0]
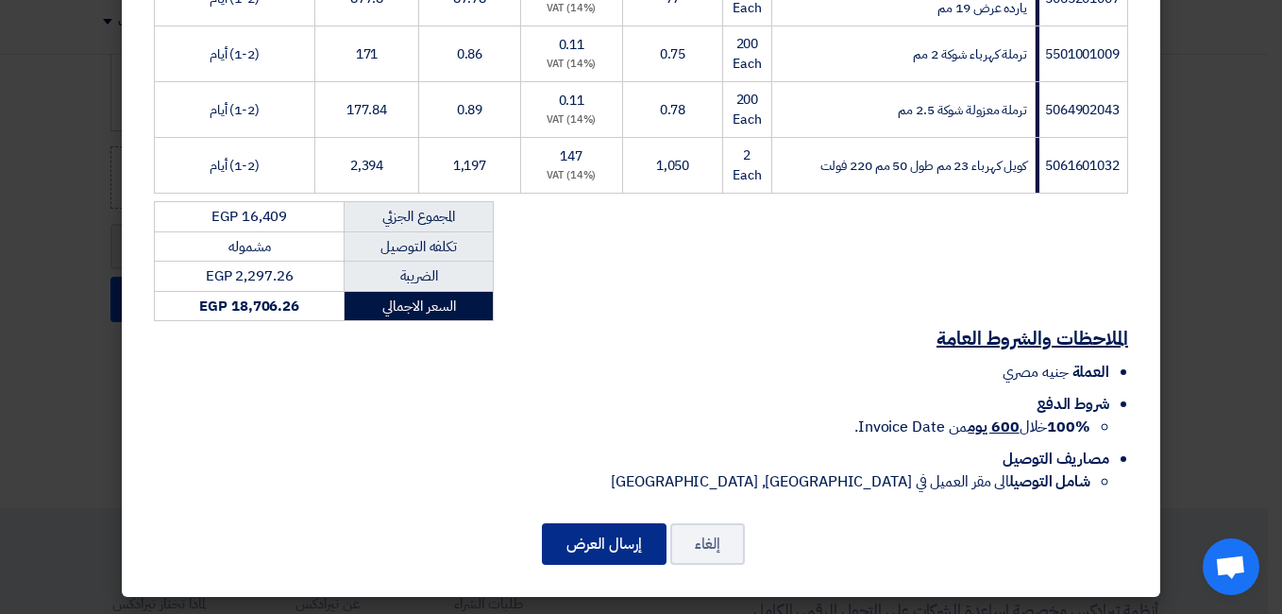
click at [598, 535] on button "إرسال العرض" at bounding box center [604, 544] width 125 height 42
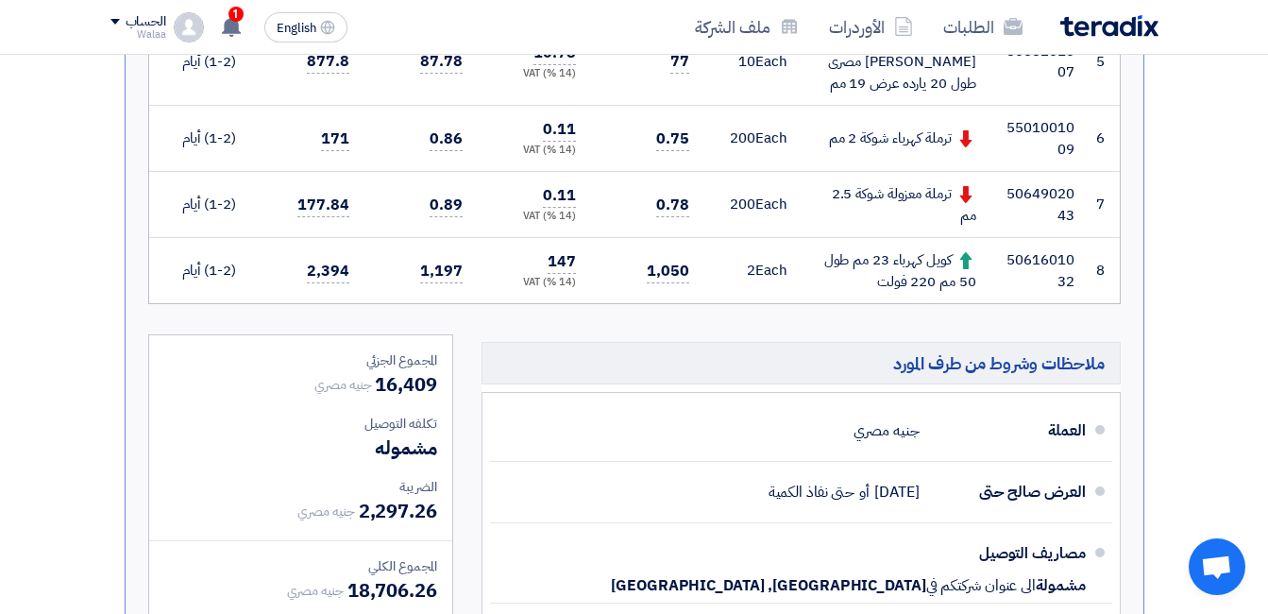
scroll to position [1351, 0]
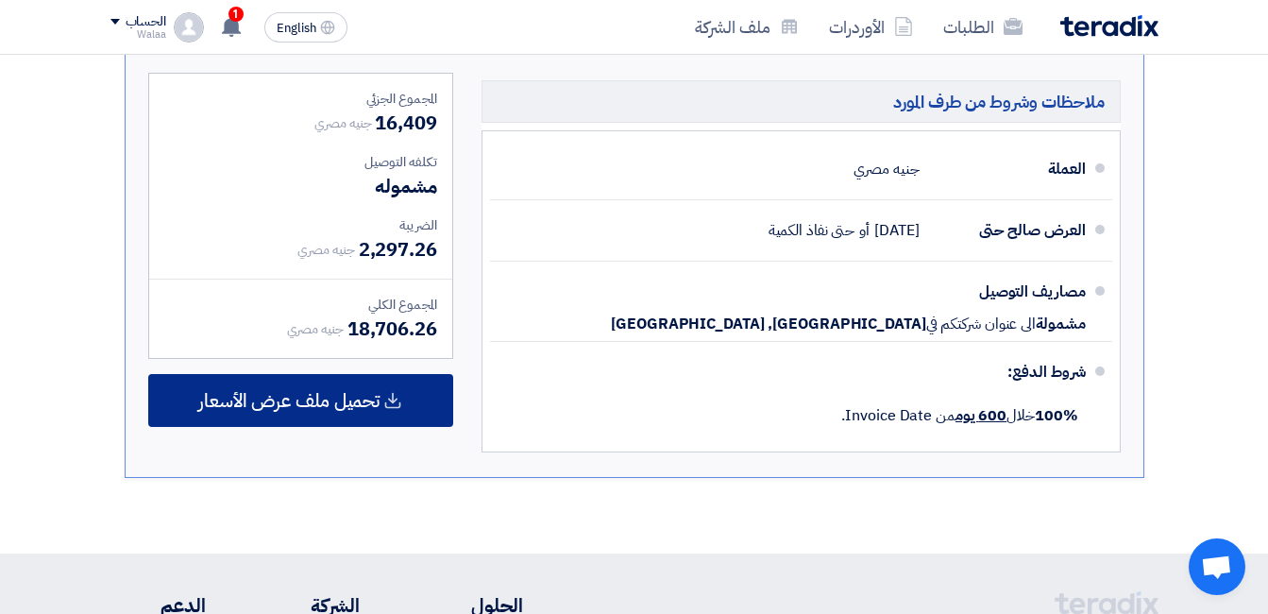
click at [387, 393] on use at bounding box center [393, 401] width 16 height 16
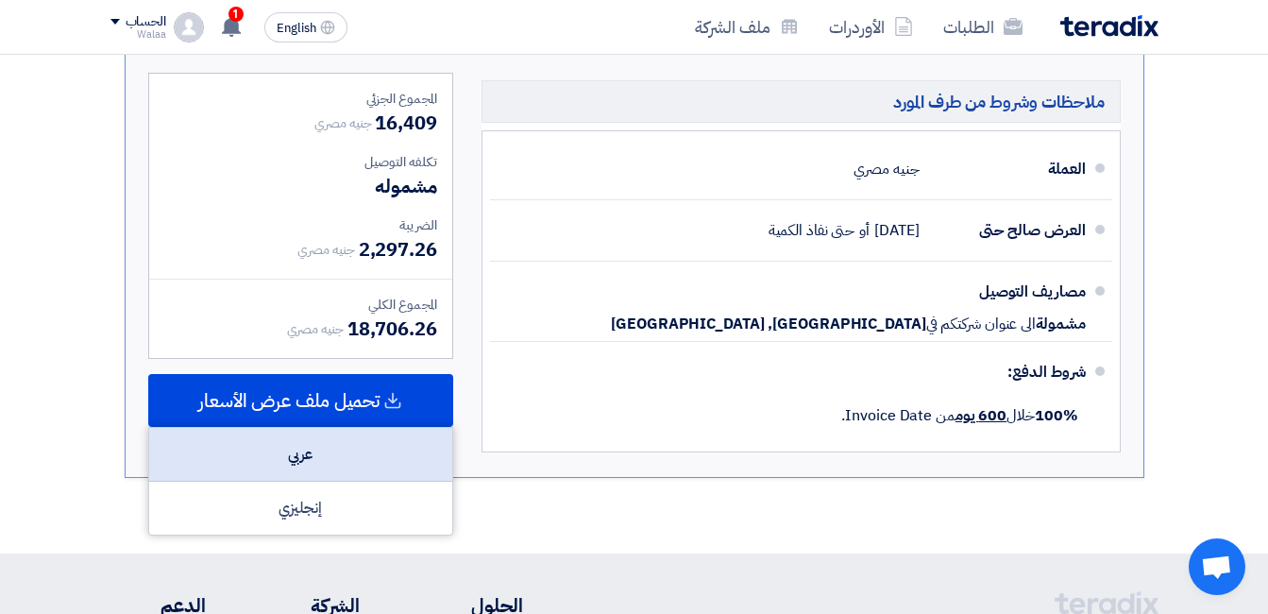
click at [375, 428] on div "عربي" at bounding box center [300, 455] width 303 height 54
click at [374, 428] on div "عربي" at bounding box center [300, 455] width 303 height 54
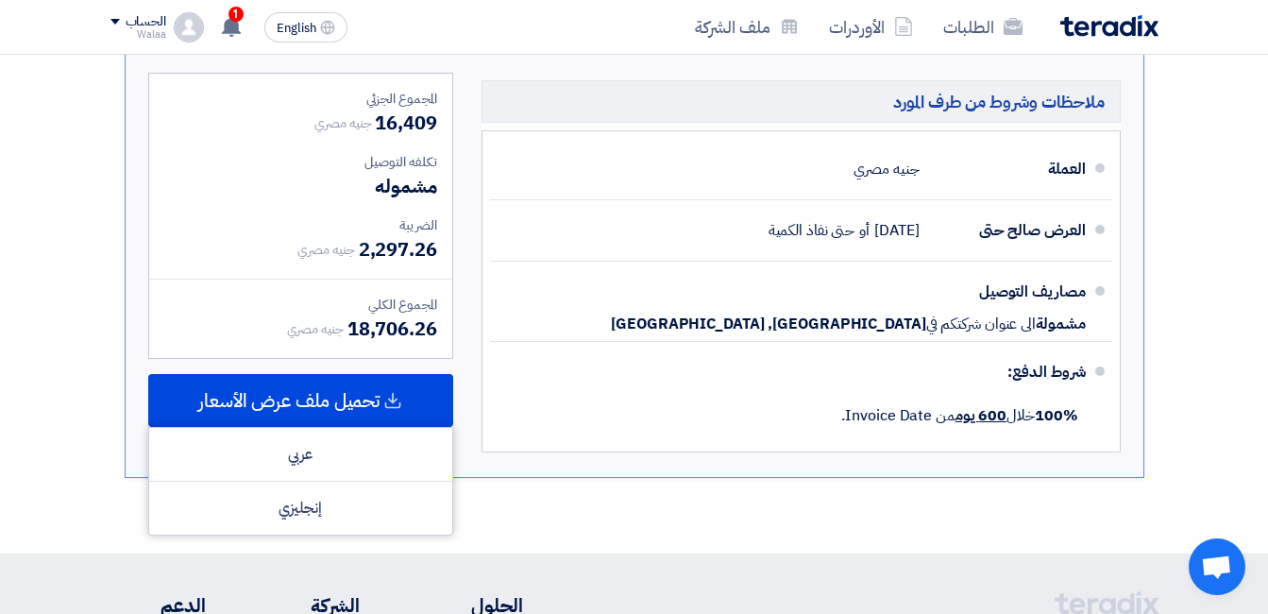
click at [1130, 29] on img at bounding box center [1110, 26] width 98 height 22
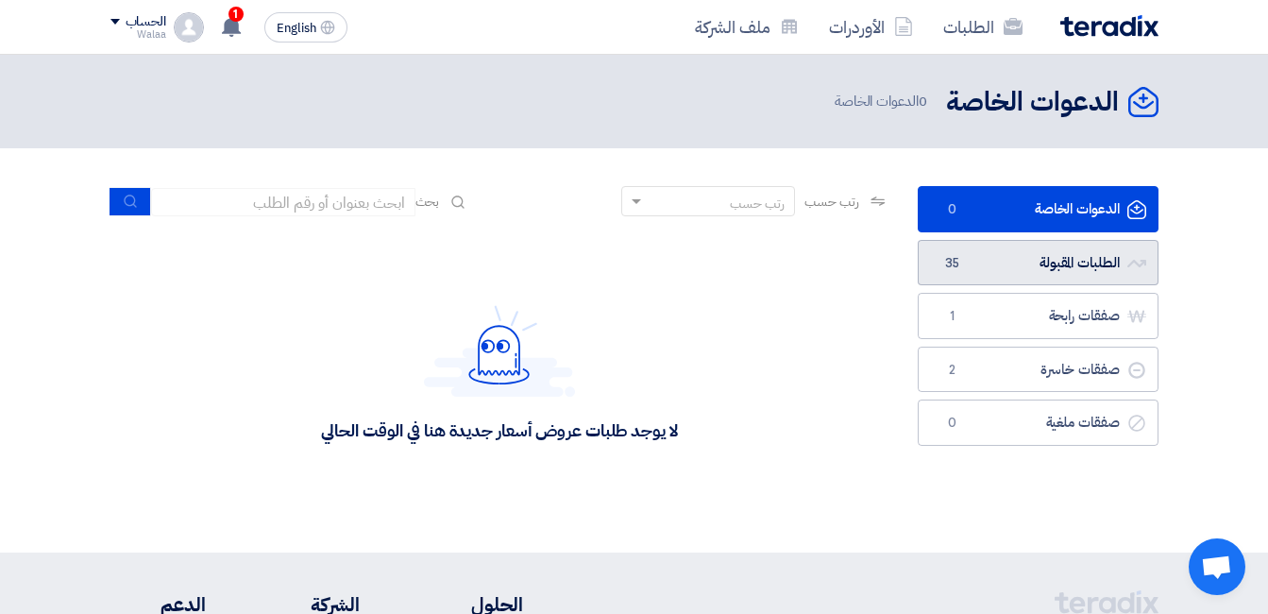
click at [1012, 257] on link "الطلبات المقبولة الطلبات المقبولة 35" at bounding box center [1038, 263] width 241 height 46
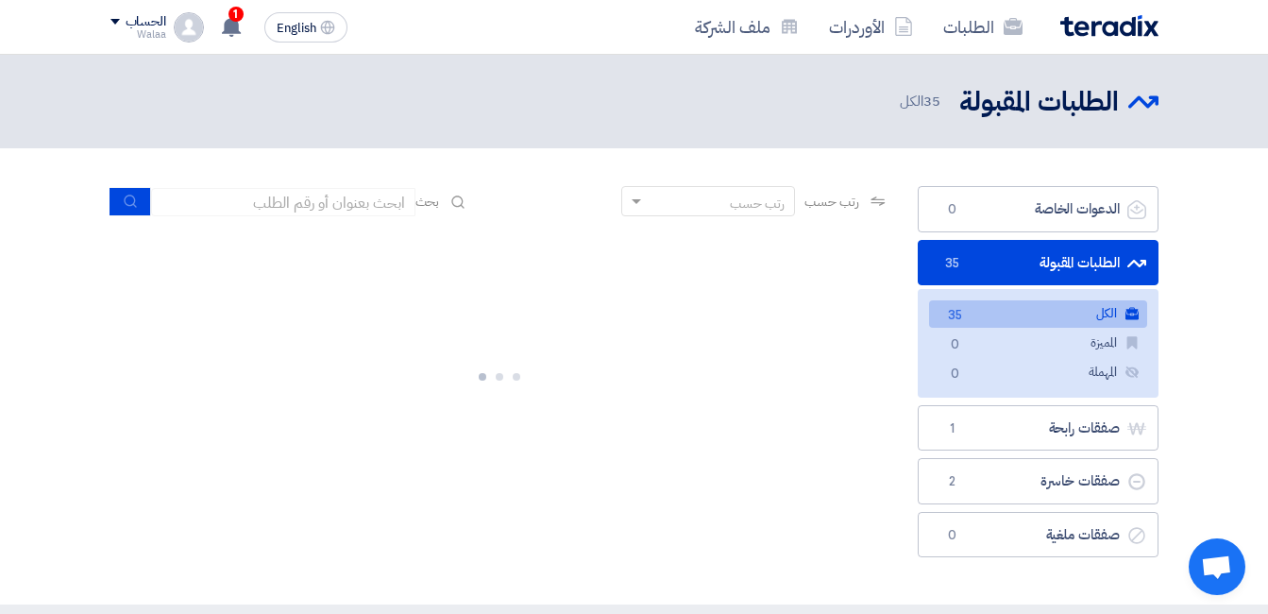
click at [1003, 307] on link "الكل الكل 35" at bounding box center [1038, 313] width 218 height 27
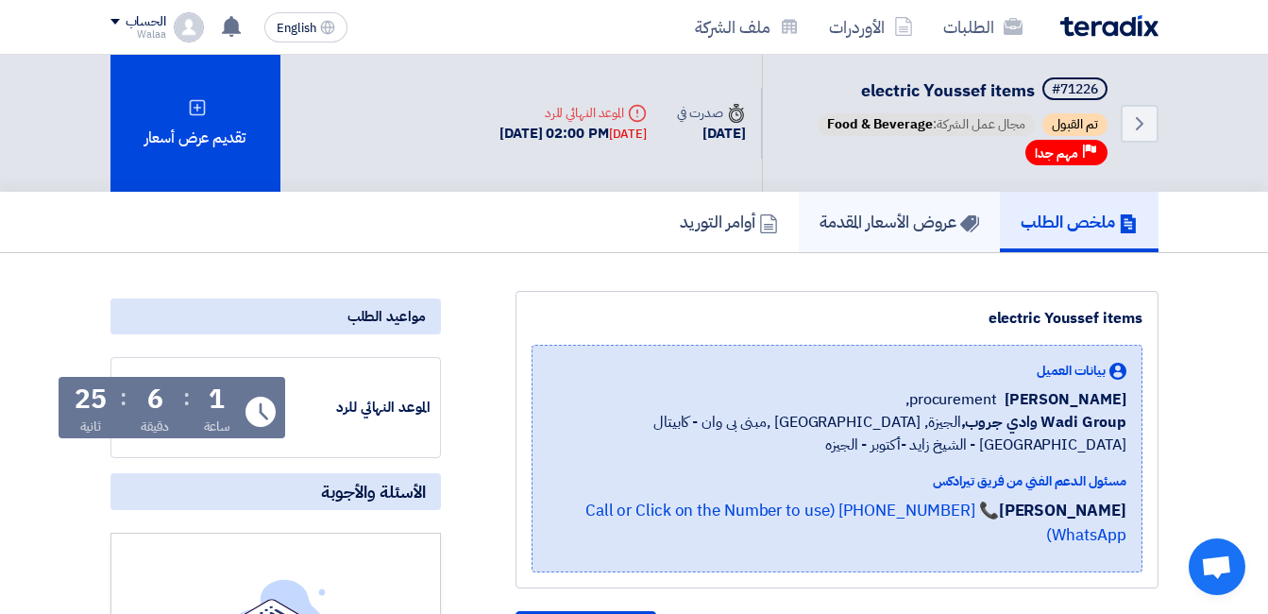
click at [919, 222] on h5 "عروض الأسعار المقدمة" at bounding box center [900, 222] width 160 height 22
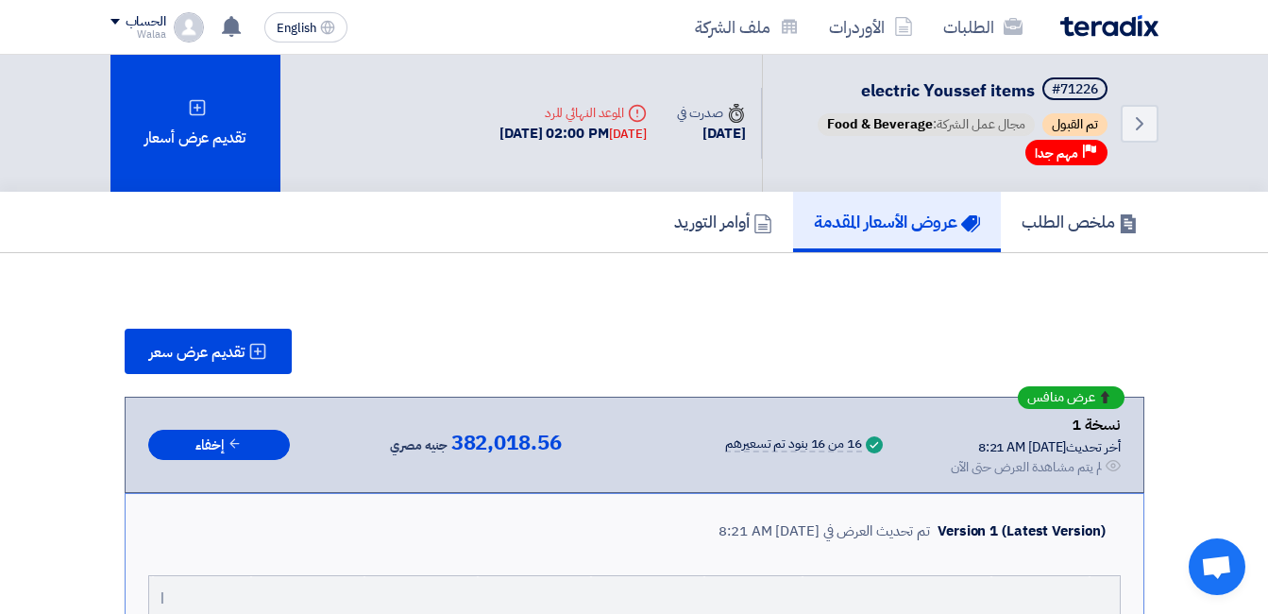
click at [1092, 23] on img at bounding box center [1110, 26] width 98 height 22
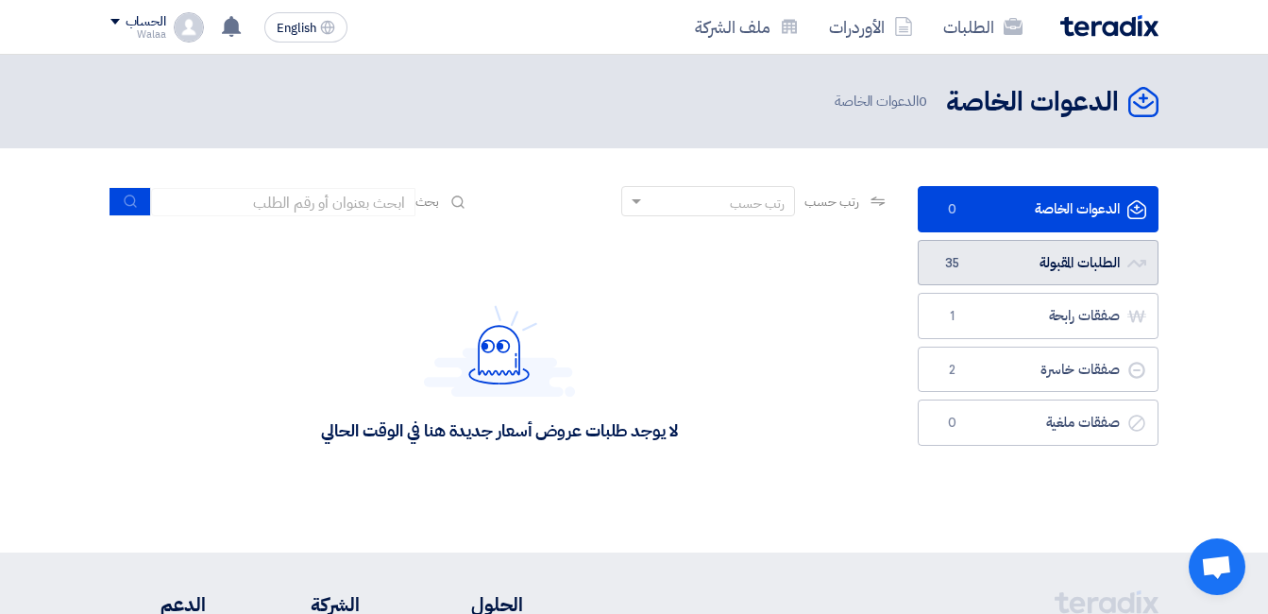
click at [1047, 263] on link "الطلبات المقبولة الطلبات المقبولة 35" at bounding box center [1038, 263] width 241 height 46
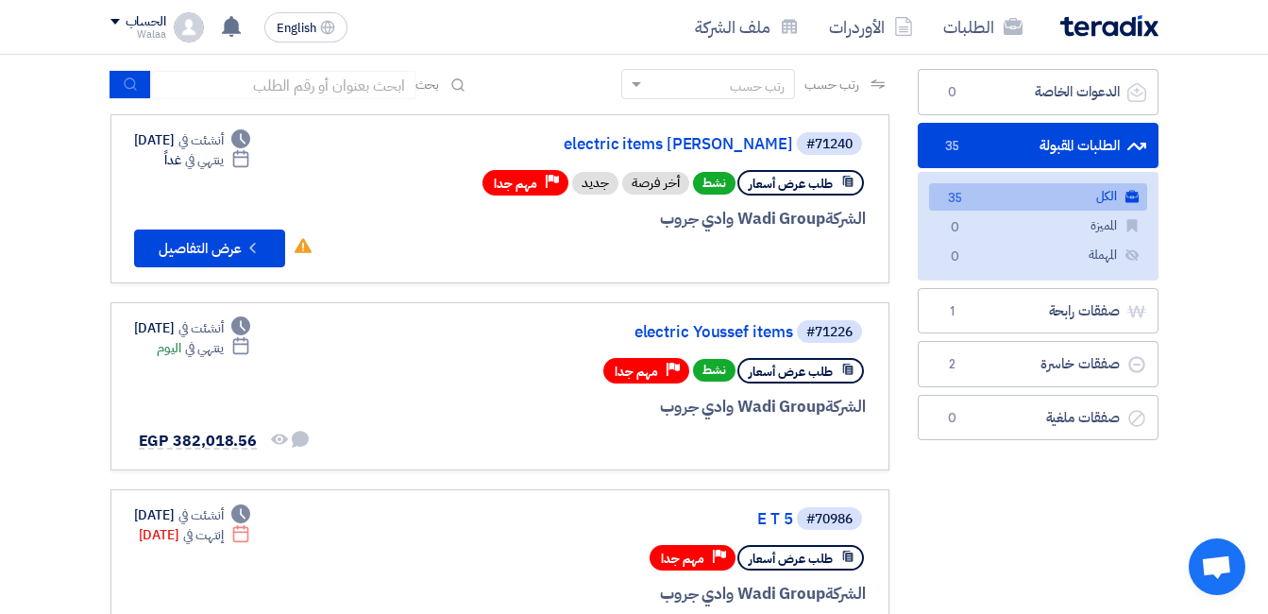
scroll to position [17, 0]
